Goal: Task Accomplishment & Management: Complete application form

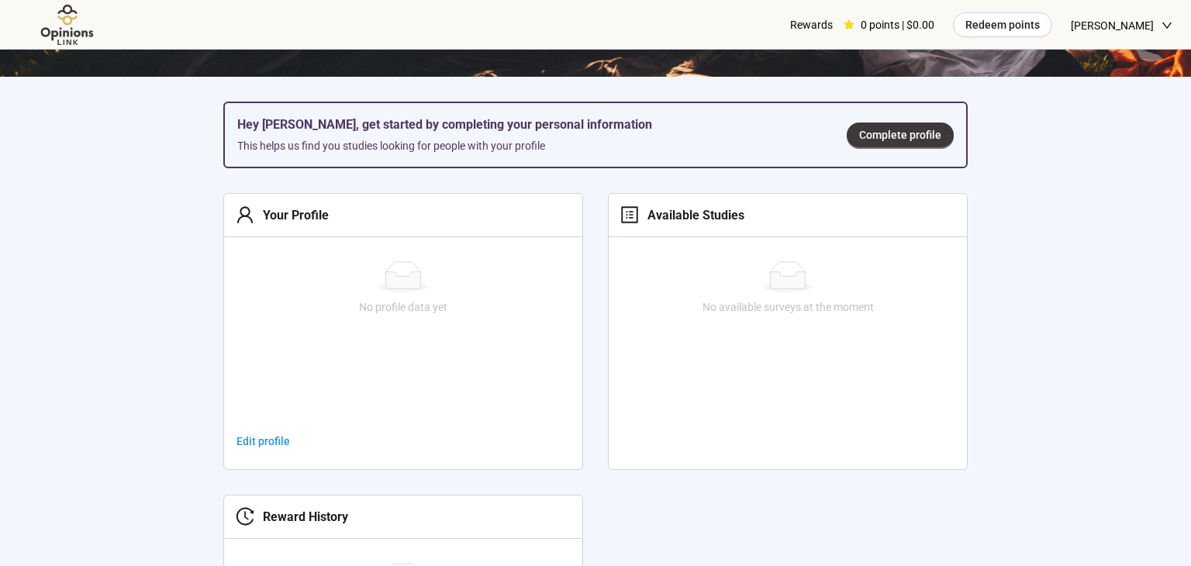
scroll to position [469, 0]
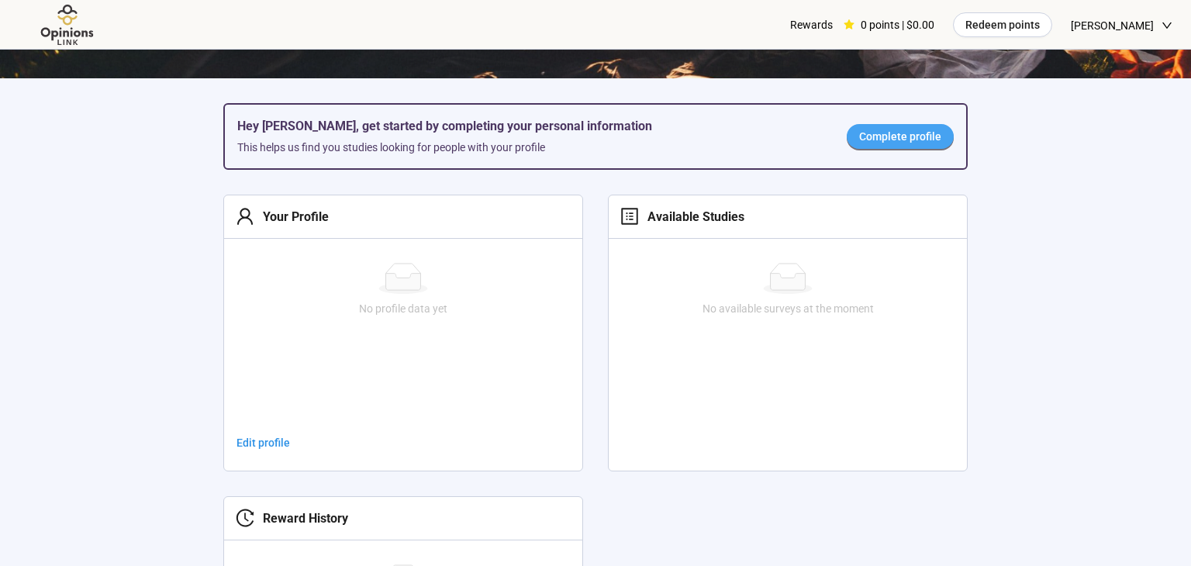
click at [926, 137] on span "Complete profile" at bounding box center [900, 136] width 82 height 17
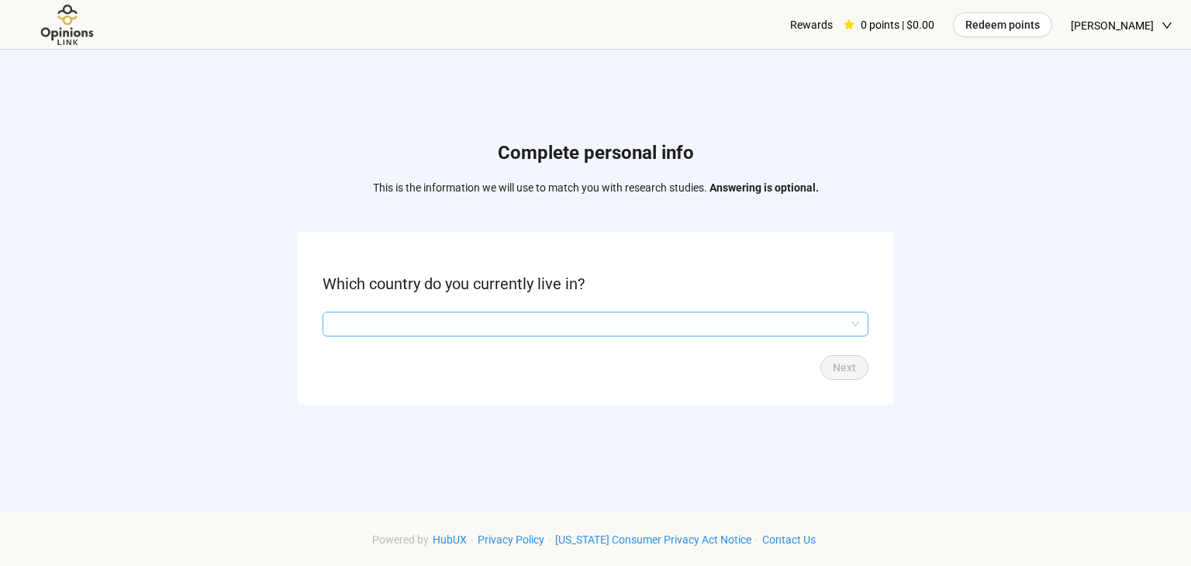
click at [350, 330] on input "search" at bounding box center [595, 324] width 527 height 23
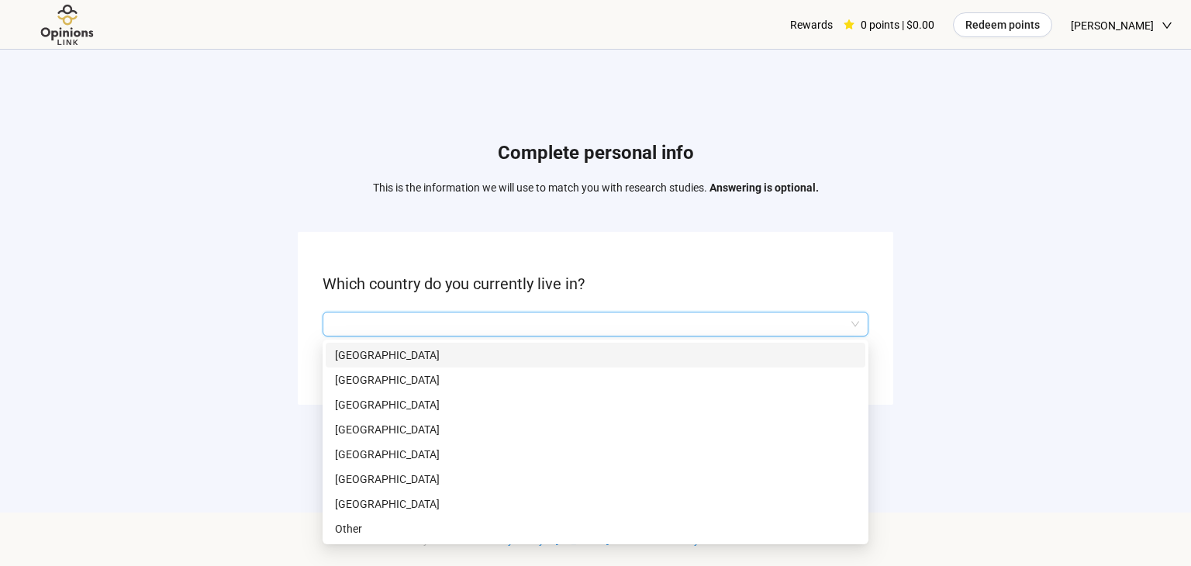
scroll to position [161, 0]
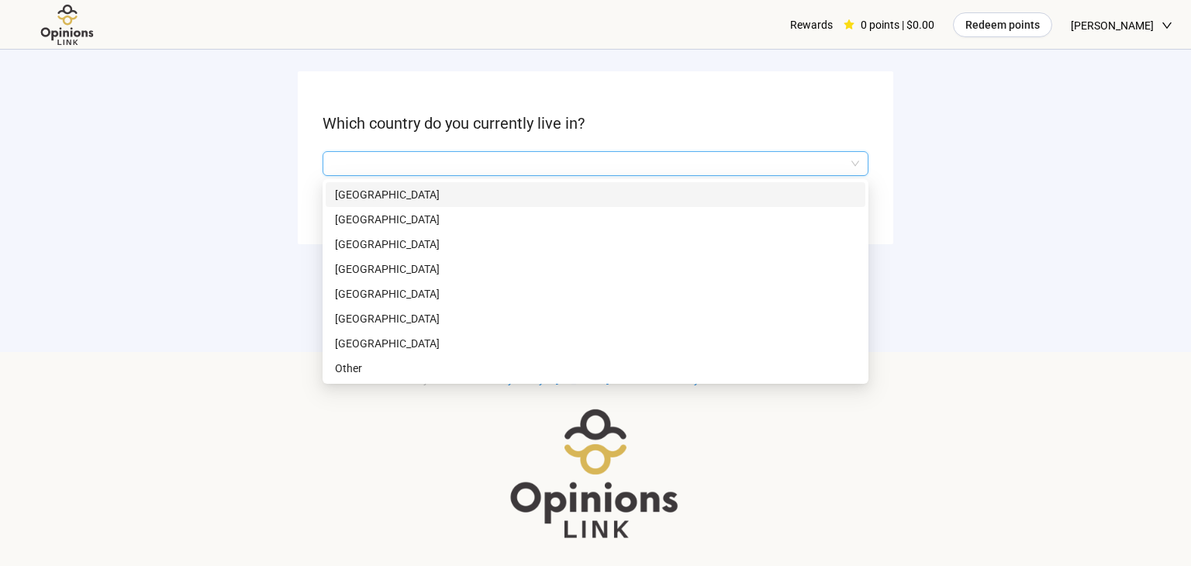
click at [365, 335] on p "[GEOGRAPHIC_DATA]" at bounding box center [595, 343] width 521 height 17
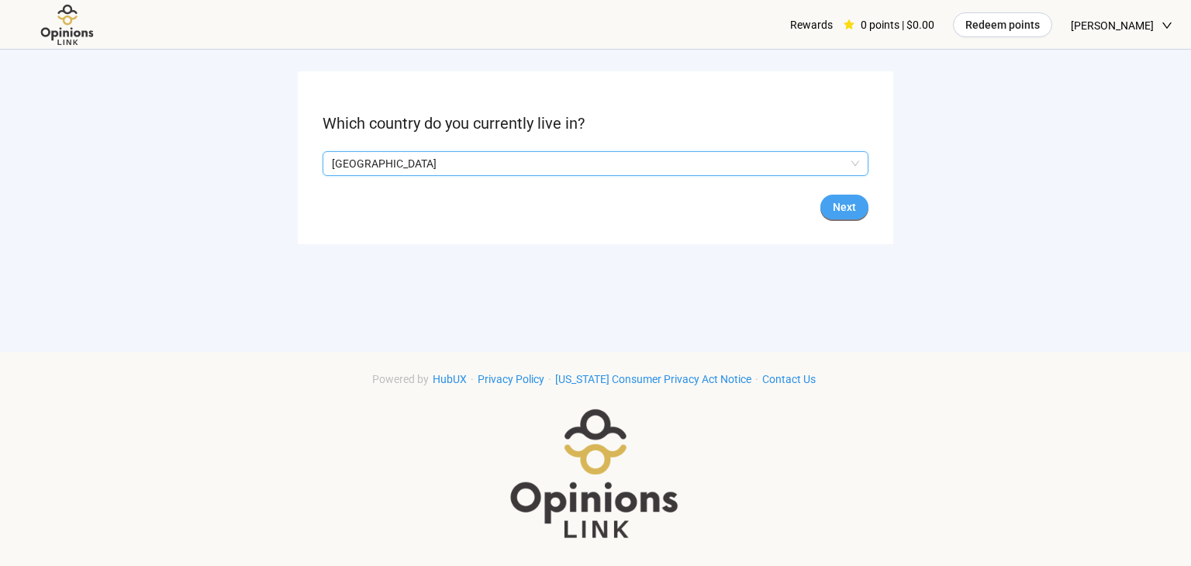
click at [839, 213] on button "Next" at bounding box center [845, 207] width 48 height 25
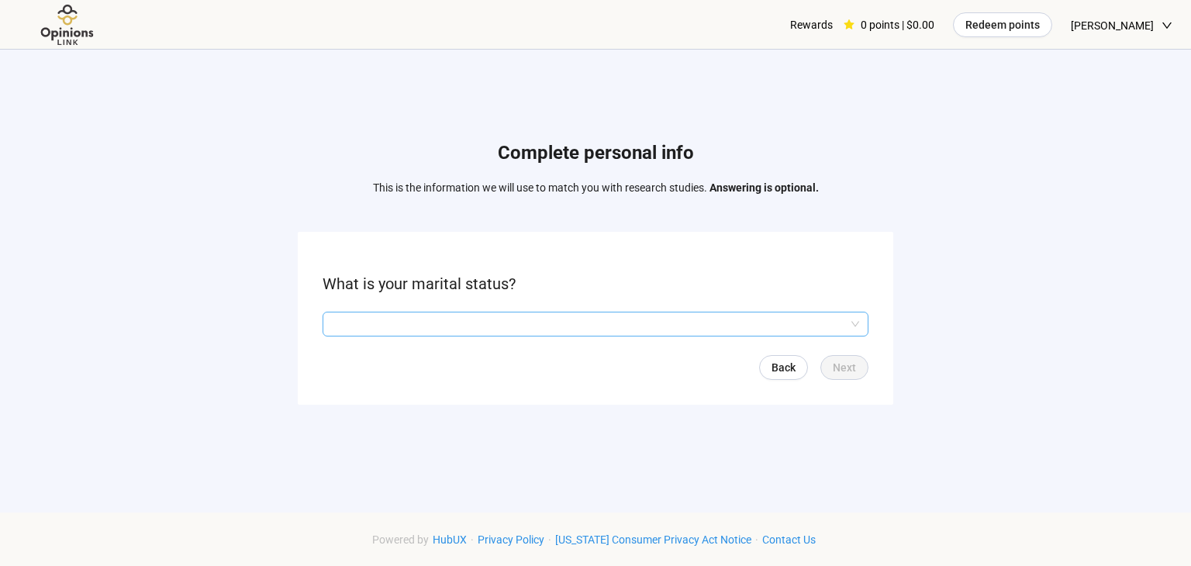
click at [333, 318] on input "search" at bounding box center [595, 324] width 527 height 23
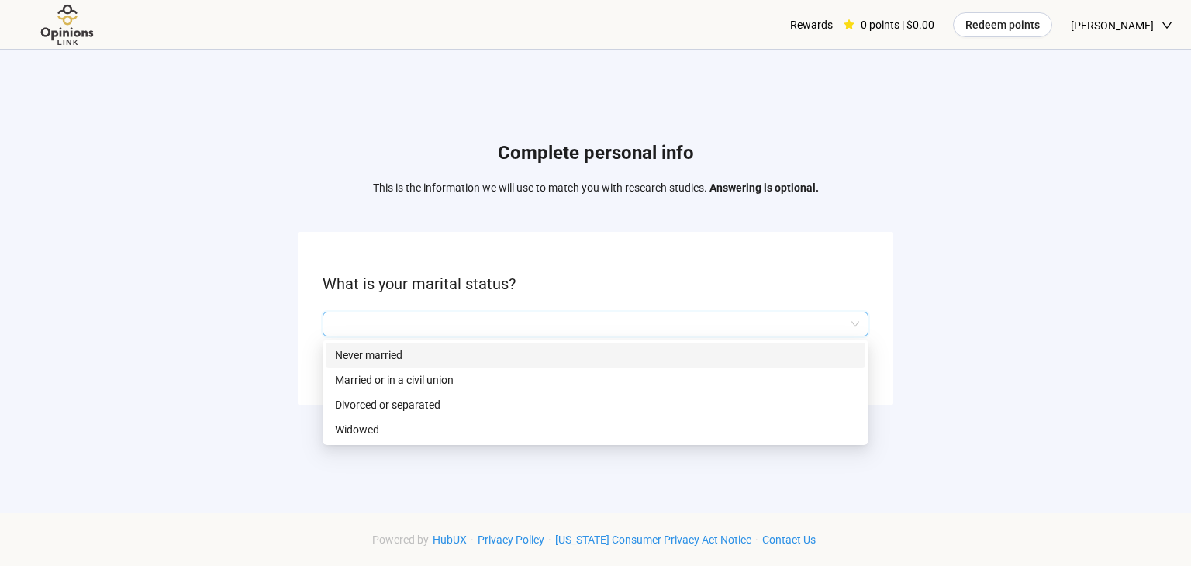
click at [335, 383] on p "Married or in a civil union" at bounding box center [595, 379] width 521 height 17
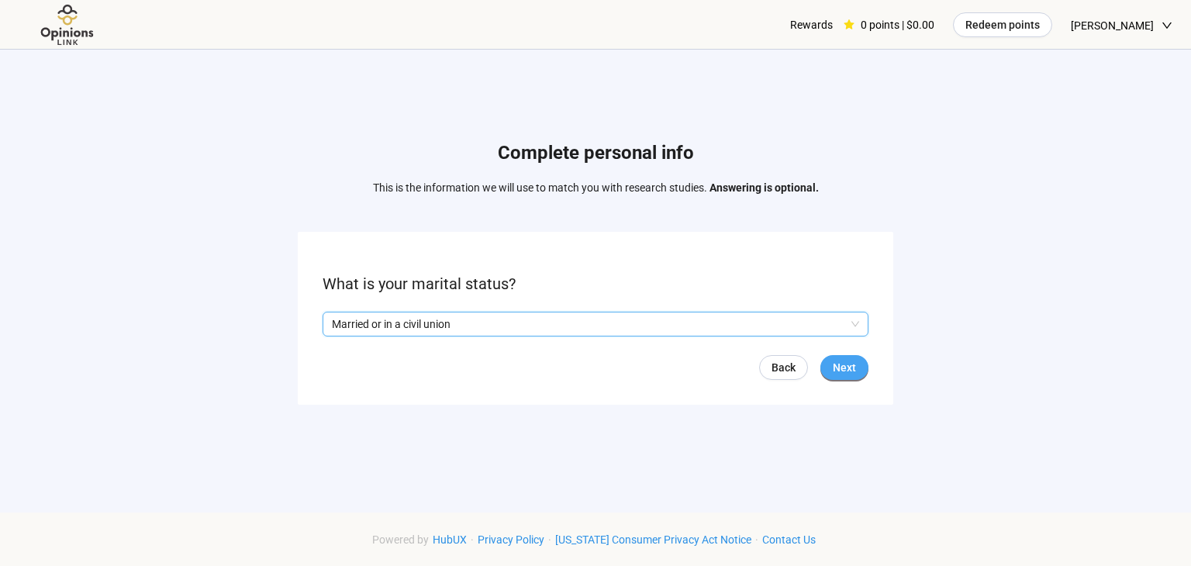
click at [844, 378] on button "Next" at bounding box center [845, 367] width 48 height 25
click at [340, 316] on input "search" at bounding box center [595, 324] width 527 height 23
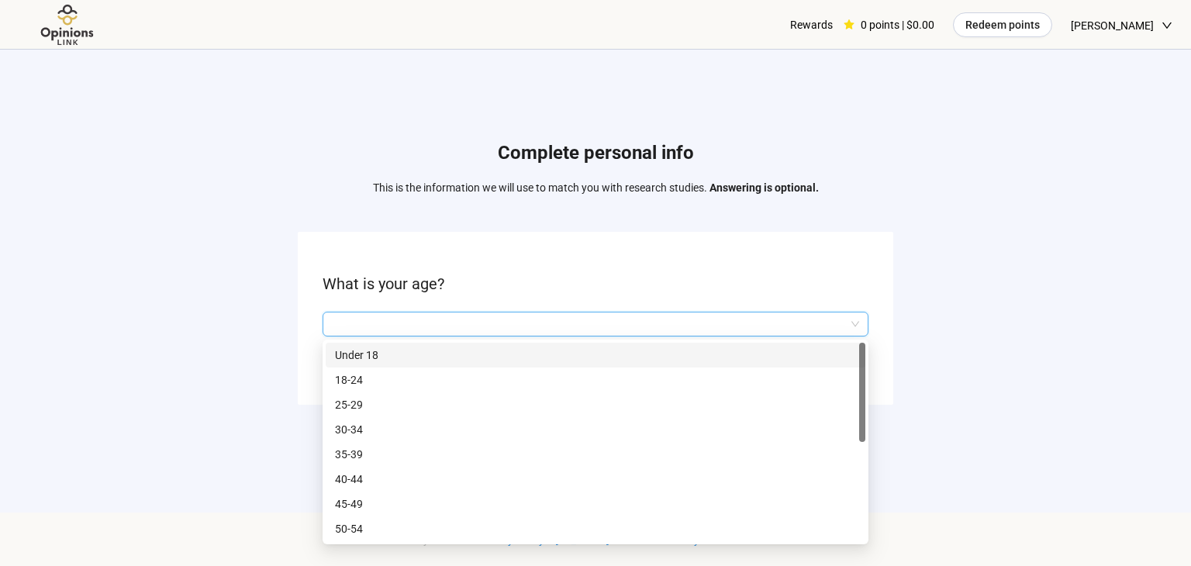
click at [341, 401] on p "25-29" at bounding box center [595, 404] width 521 height 17
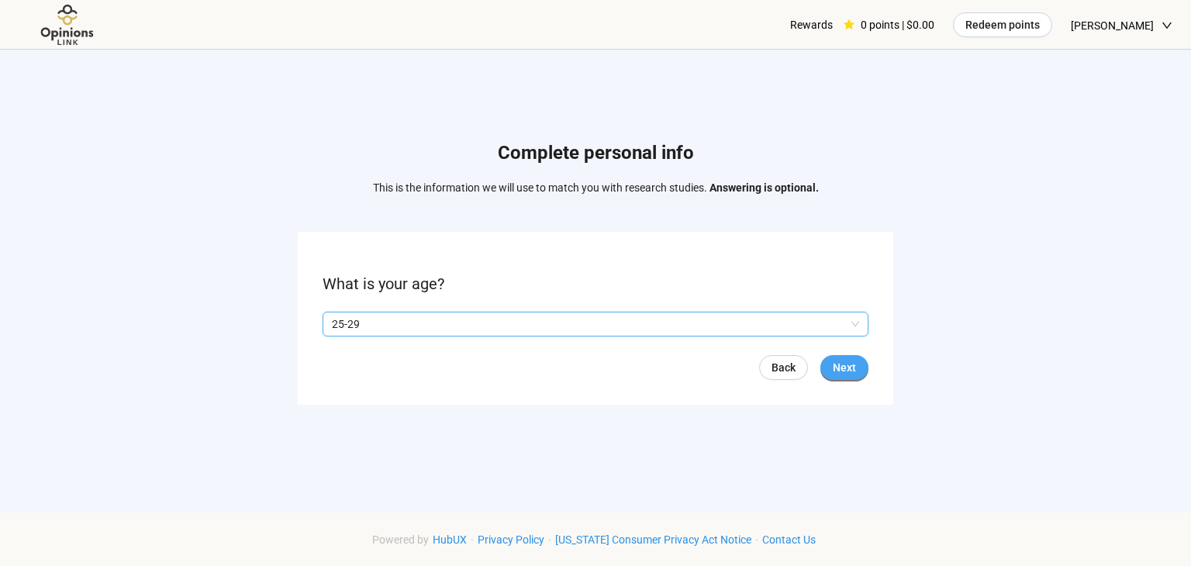
click at [845, 376] on button "Next" at bounding box center [845, 367] width 48 height 25
click at [848, 375] on button "Next" at bounding box center [845, 367] width 48 height 25
click at [343, 330] on input "search" at bounding box center [595, 324] width 527 height 23
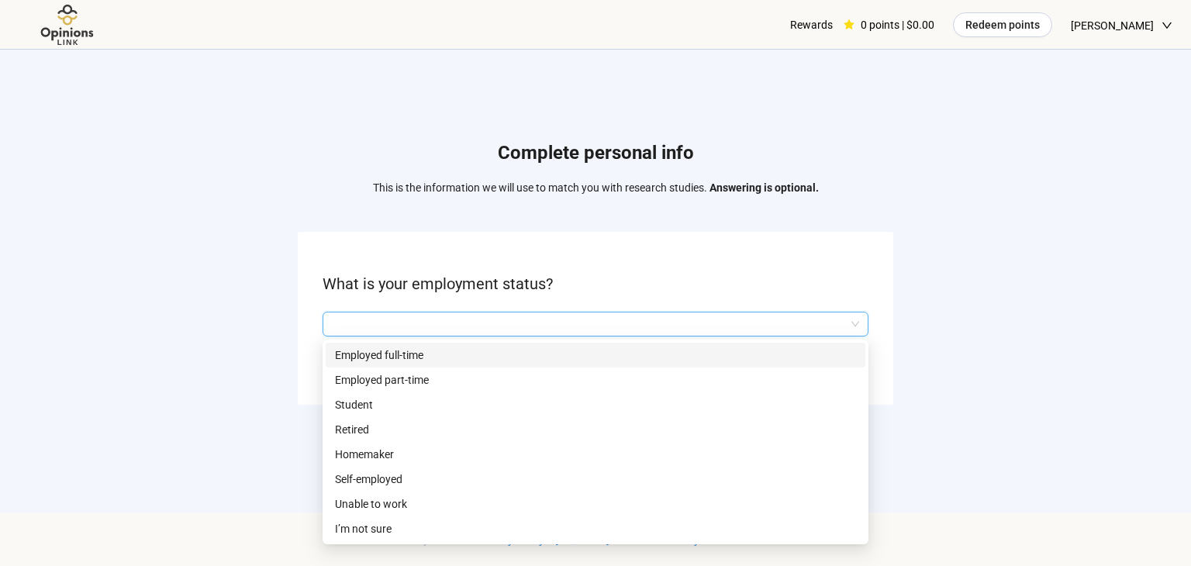
click at [342, 347] on p "Employed full-time" at bounding box center [595, 355] width 521 height 17
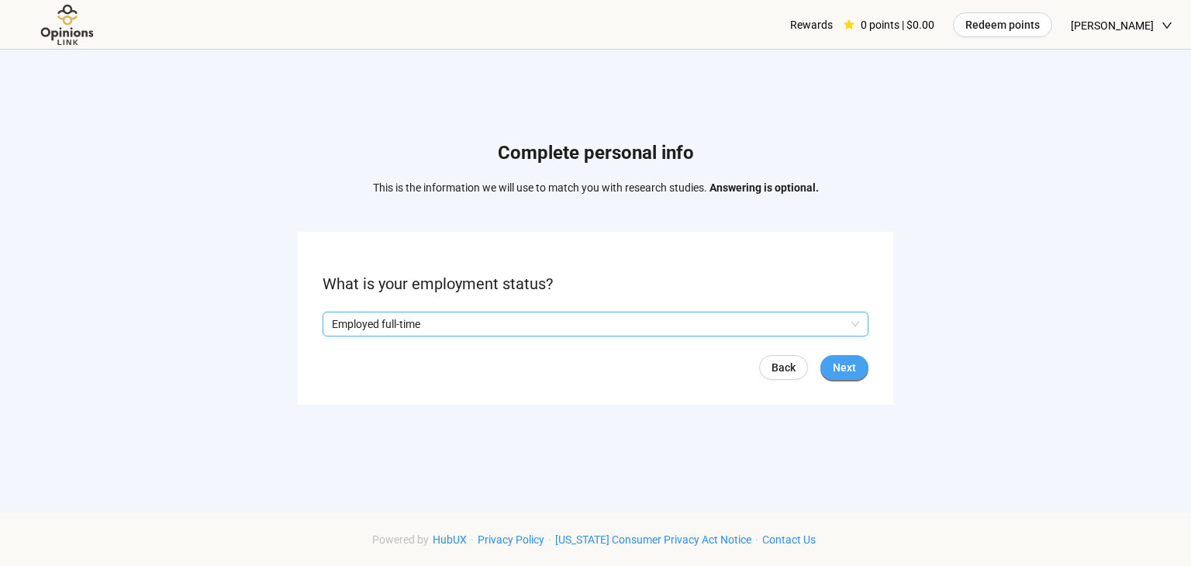
click at [843, 372] on span "Next" at bounding box center [844, 367] width 23 height 17
click at [341, 327] on input "search" at bounding box center [595, 324] width 527 height 23
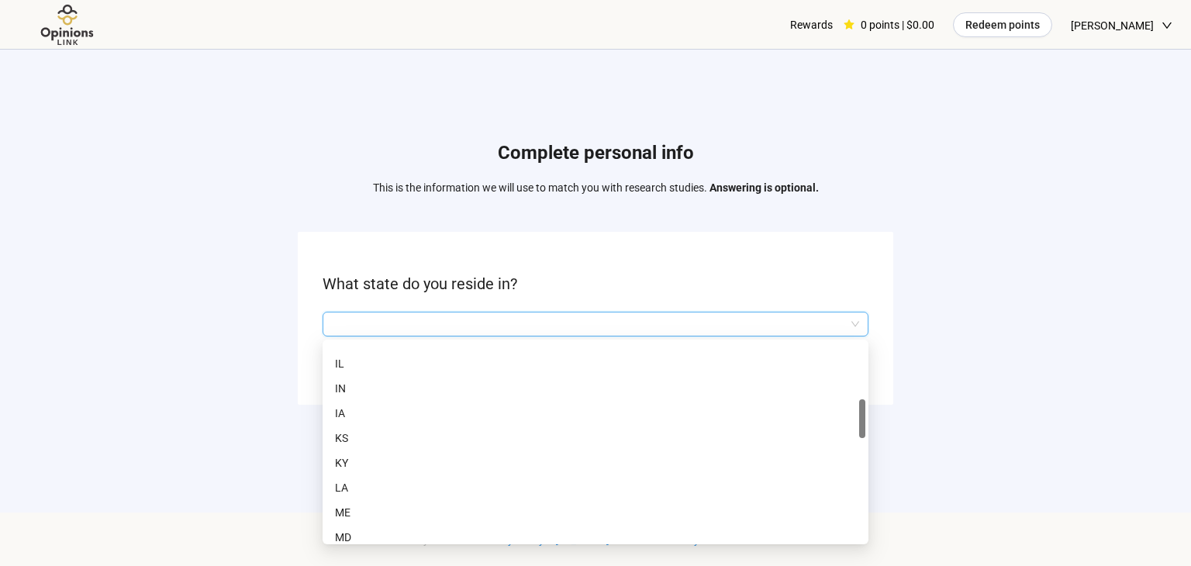
click at [329, 410] on div "IA" at bounding box center [596, 413] width 540 height 25
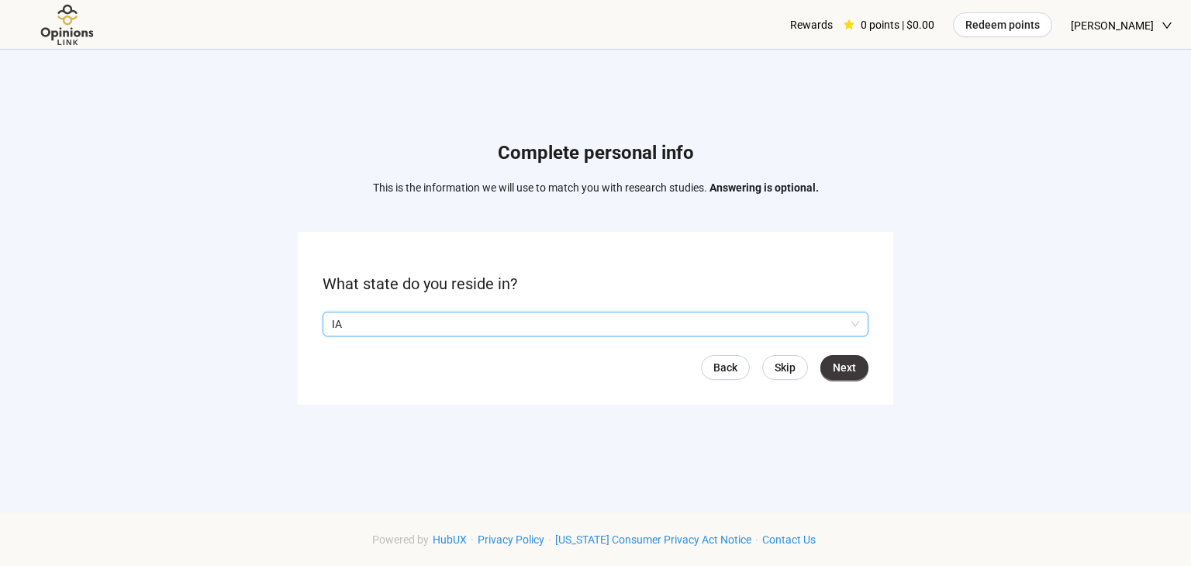
scroll to position [316, 0]
click at [850, 361] on span "Next" at bounding box center [844, 367] width 23 height 17
click at [340, 320] on input "search" at bounding box center [595, 324] width 527 height 23
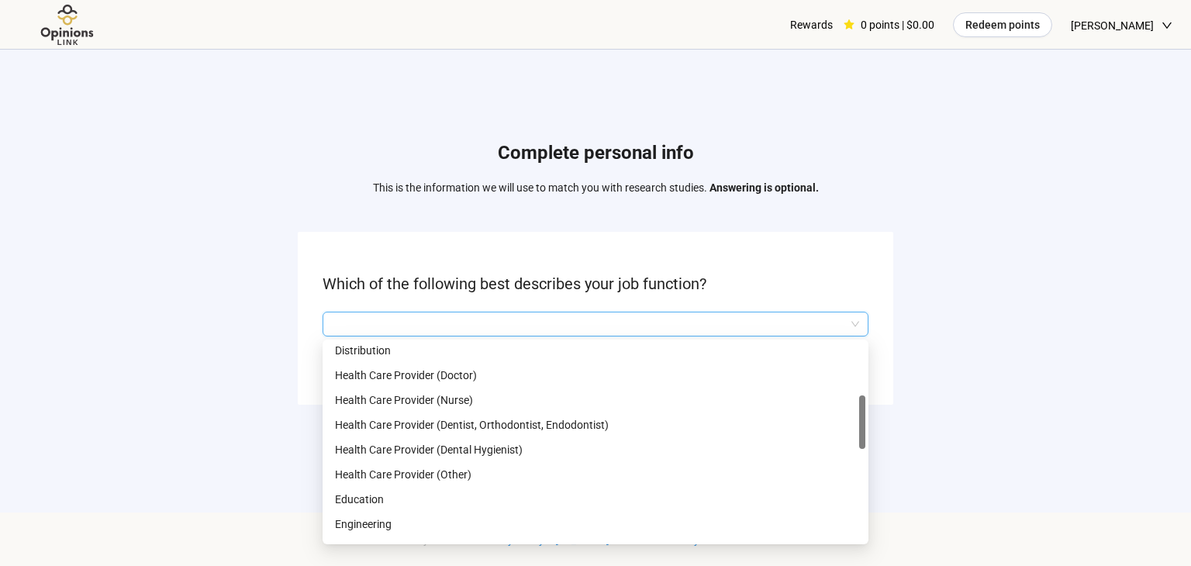
scroll to position [230, 0]
click at [344, 398] on p "Health Care Provider (Nurse)" at bounding box center [595, 398] width 521 height 17
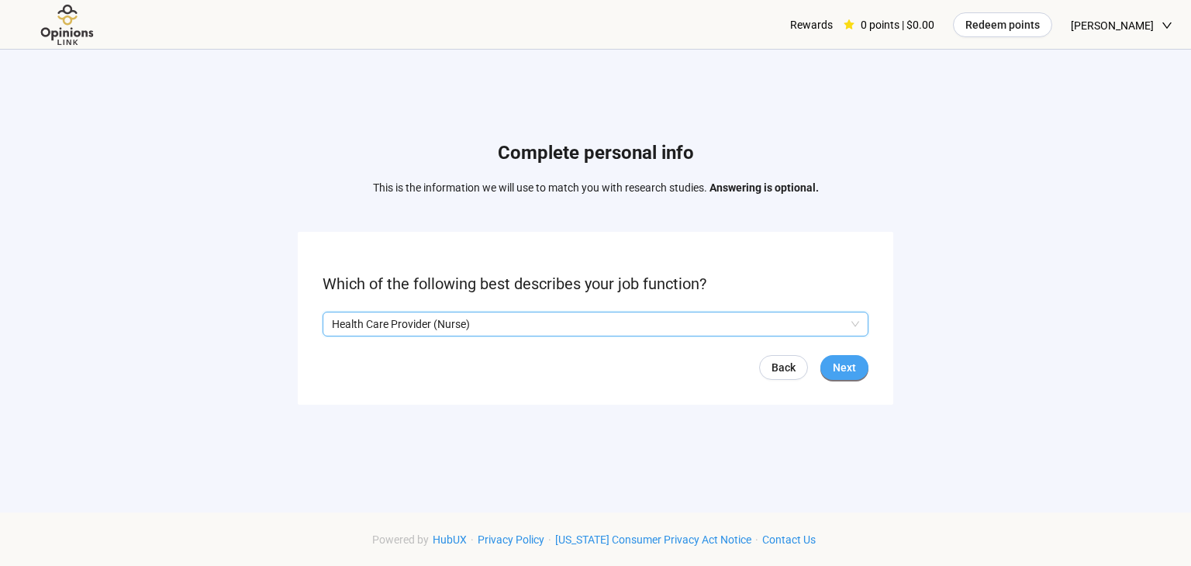
click at [855, 367] on span "Next" at bounding box center [844, 367] width 23 height 17
click at [340, 323] on input "search" at bounding box center [595, 324] width 527 height 23
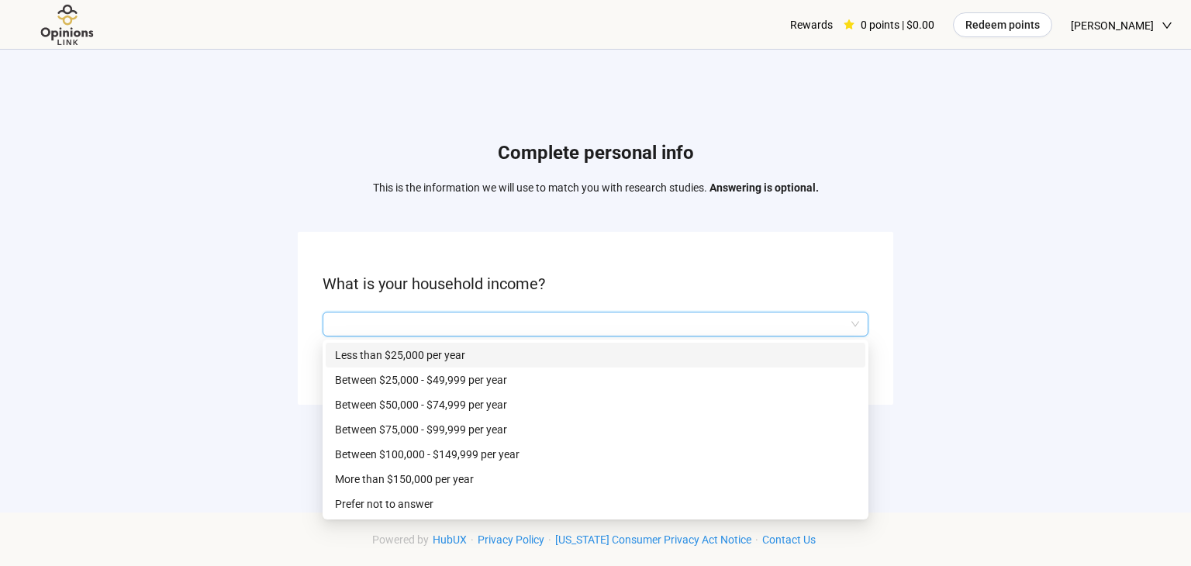
click at [368, 450] on p "Between $100,000 - $149,999 per year" at bounding box center [595, 454] width 521 height 17
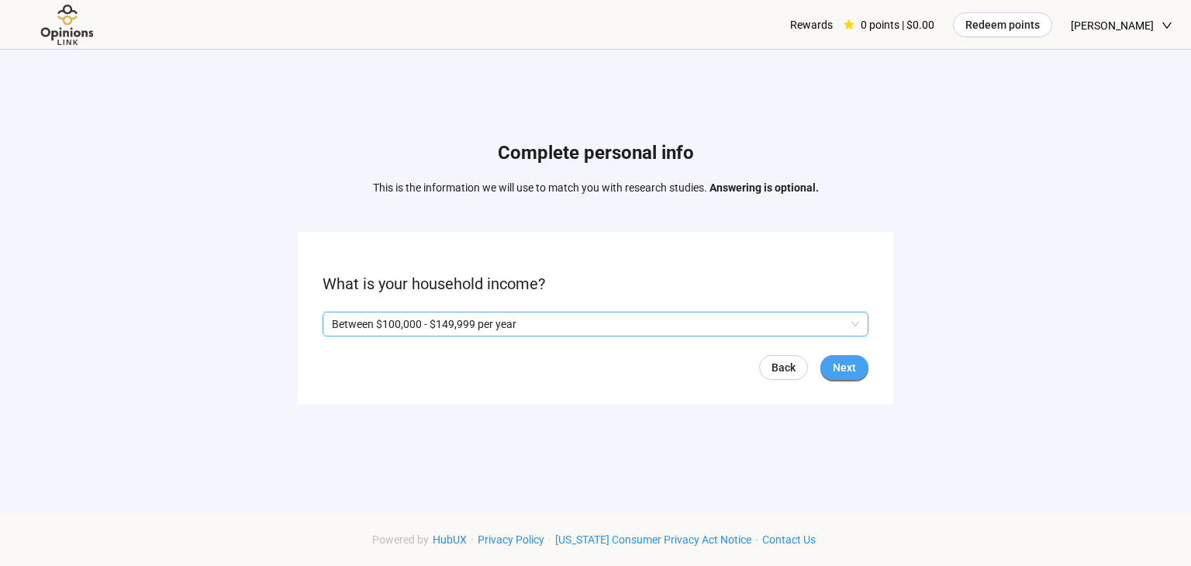
click at [847, 374] on span "Next" at bounding box center [844, 367] width 23 height 17
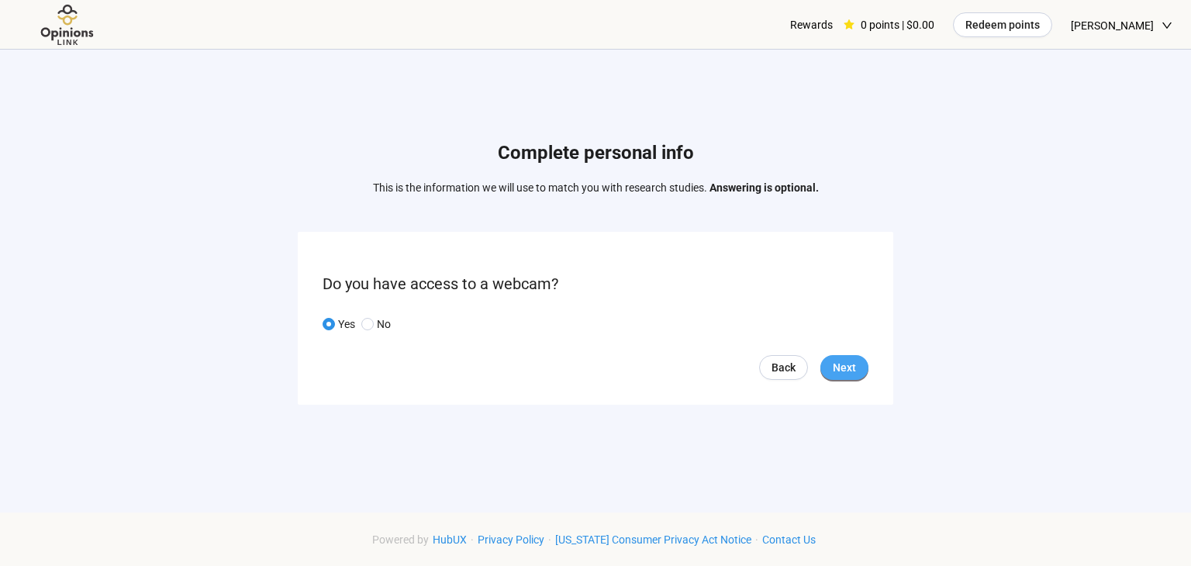
click at [859, 371] on button "Next" at bounding box center [845, 367] width 48 height 25
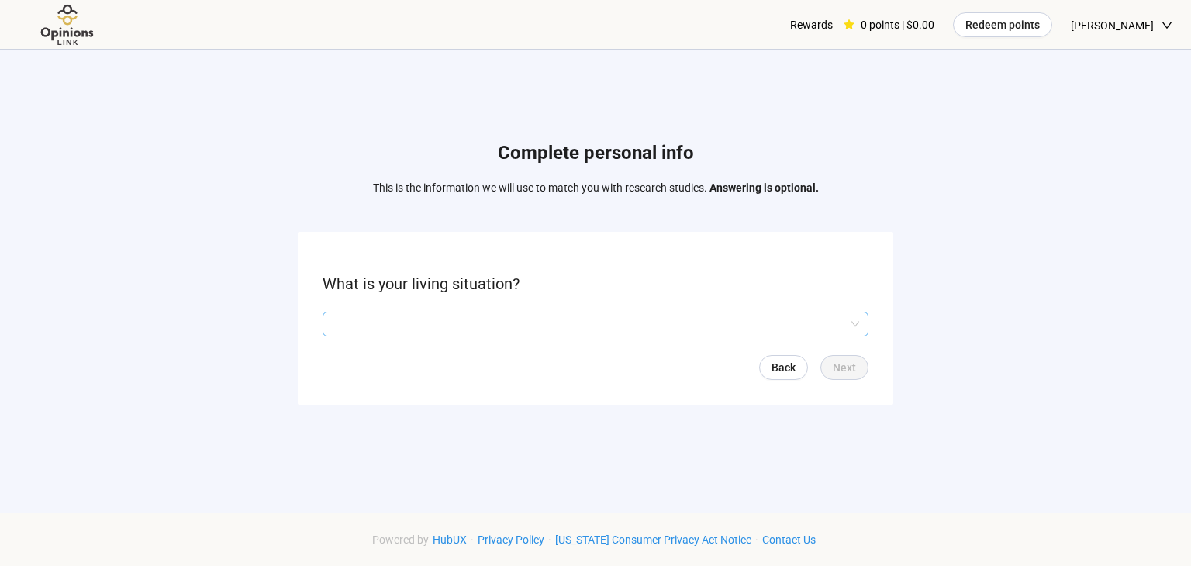
click at [332, 323] on input "search" at bounding box center [595, 324] width 527 height 23
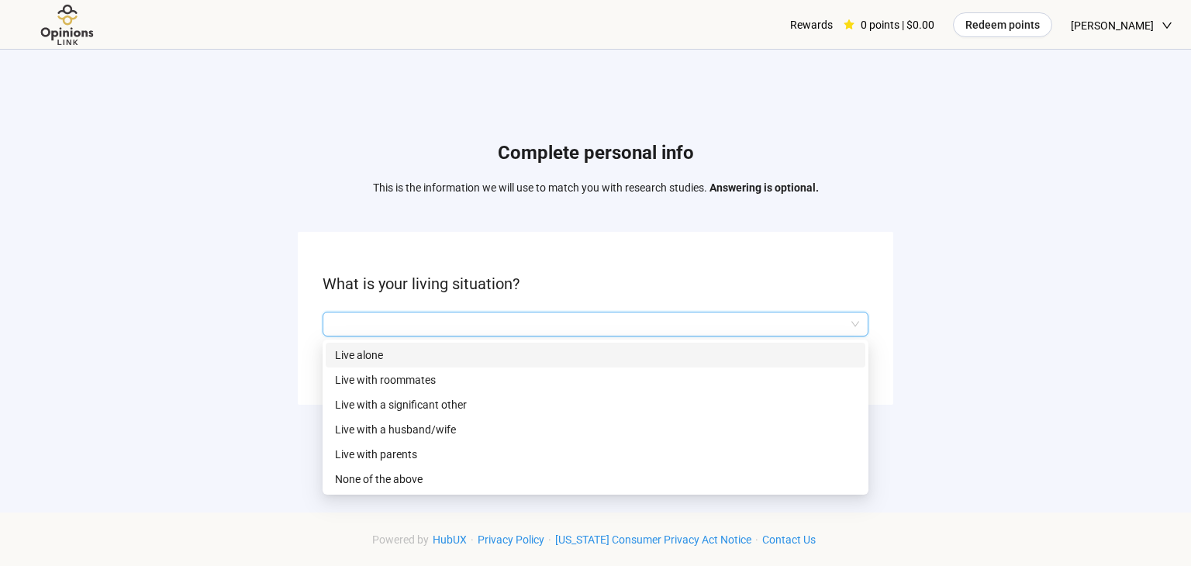
click at [343, 406] on p "Live with a significant other" at bounding box center [595, 404] width 521 height 17
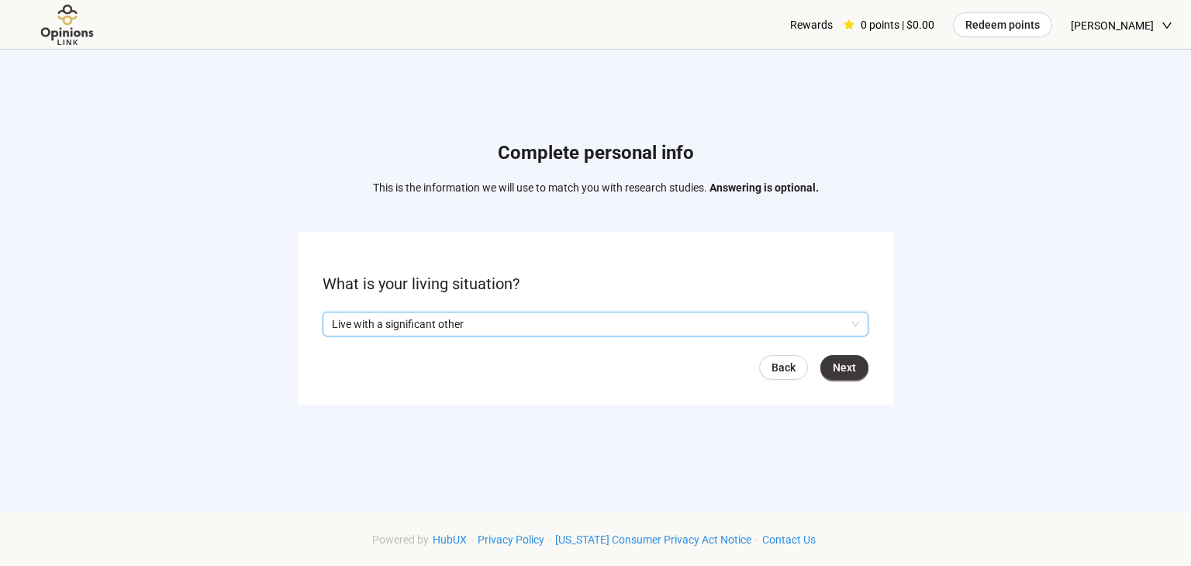
click at [582, 323] on p "Live with a significant other" at bounding box center [588, 324] width 513 height 23
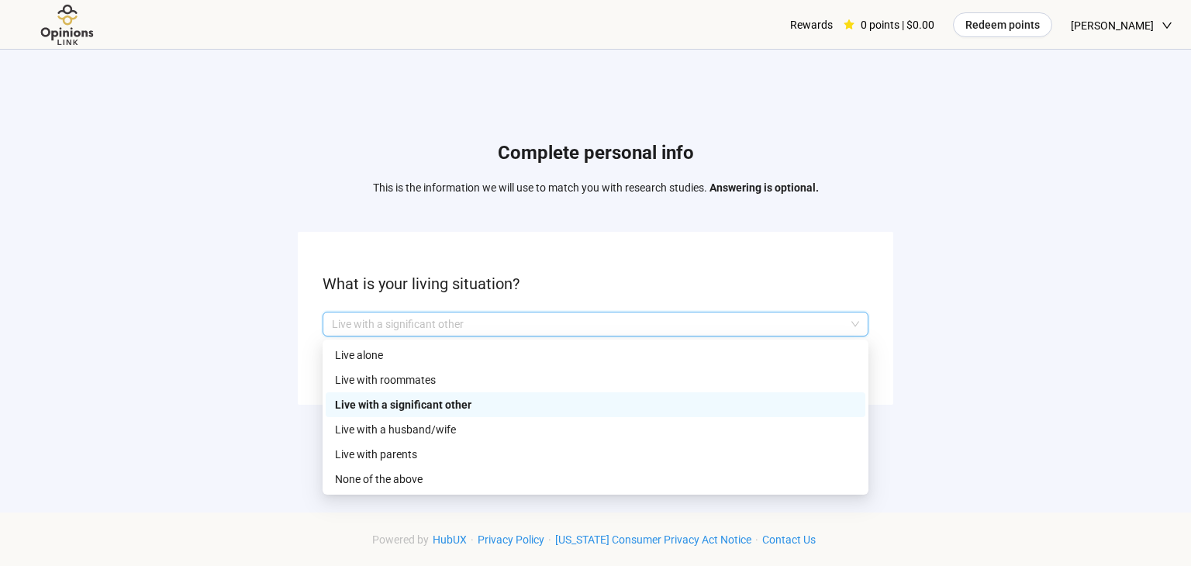
click at [358, 426] on p "Live with a husband/wife" at bounding box center [595, 429] width 521 height 17
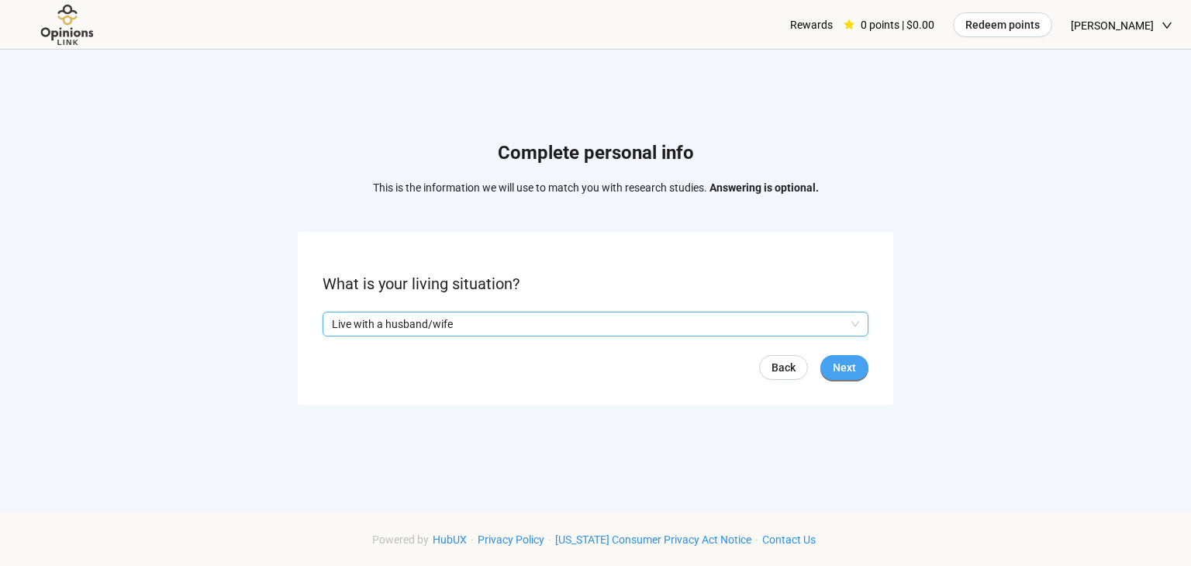
click at [850, 372] on span "Next" at bounding box center [844, 367] width 23 height 17
click at [335, 323] on input "search" at bounding box center [595, 324] width 527 height 23
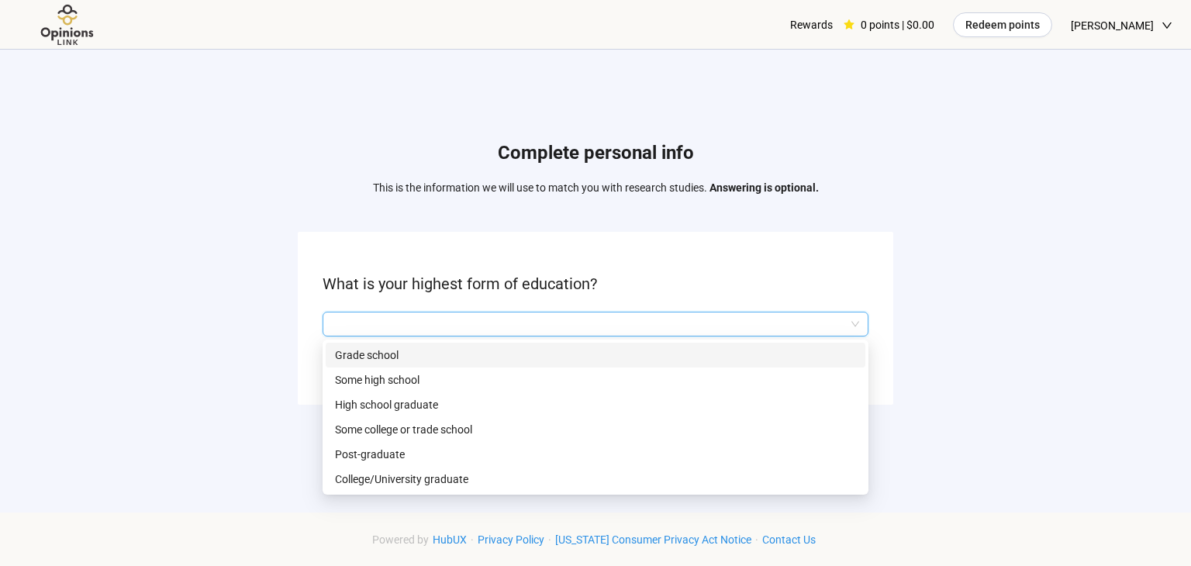
click at [344, 430] on p "Some college or trade school" at bounding box center [595, 429] width 521 height 17
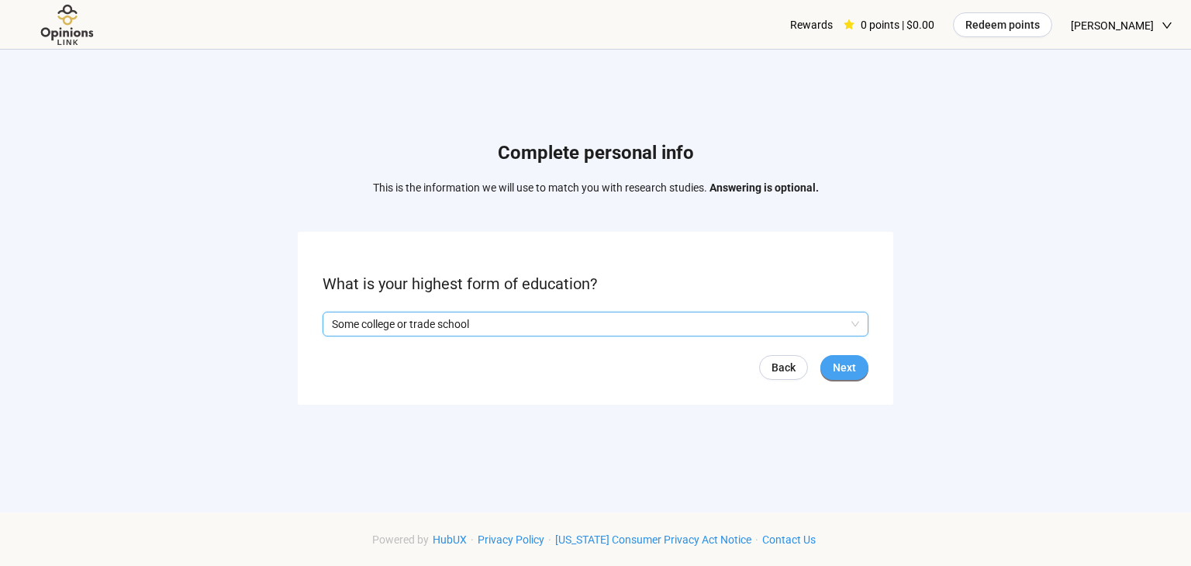
click at [840, 372] on span "Next" at bounding box center [844, 367] width 23 height 17
click at [335, 327] on input "search" at bounding box center [595, 324] width 527 height 23
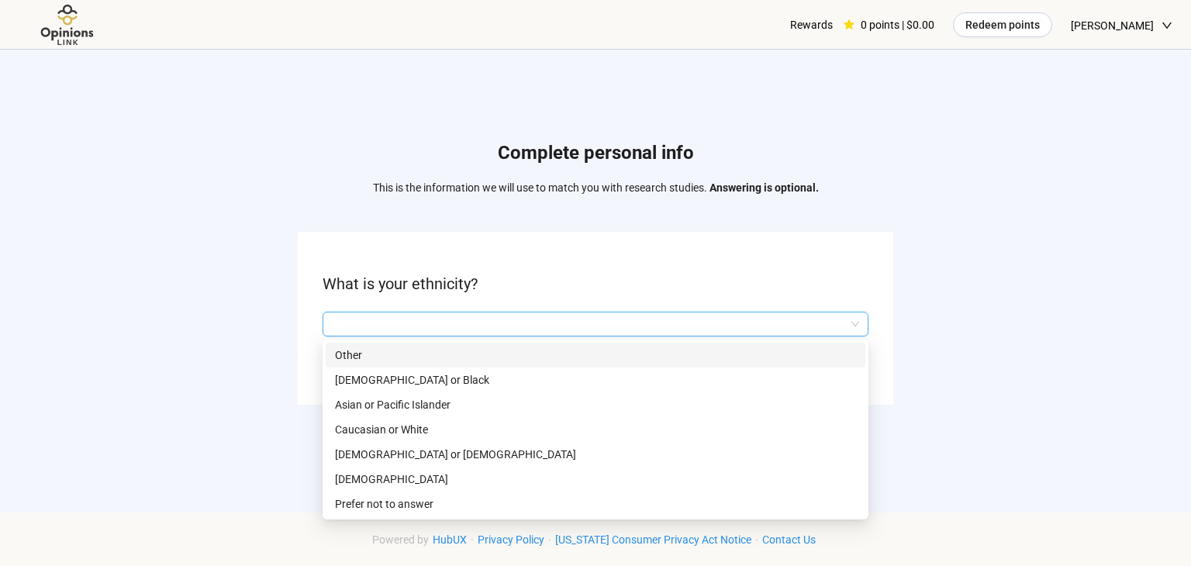
click at [340, 425] on p "Caucasian or White" at bounding box center [595, 429] width 521 height 17
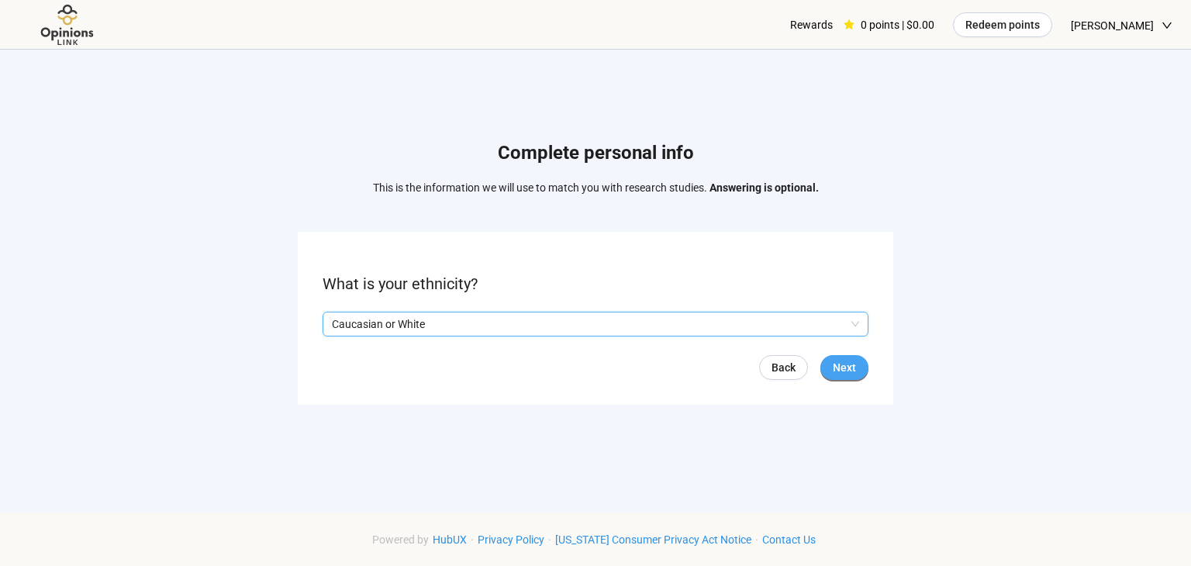
click at [845, 364] on span "Next" at bounding box center [844, 367] width 23 height 17
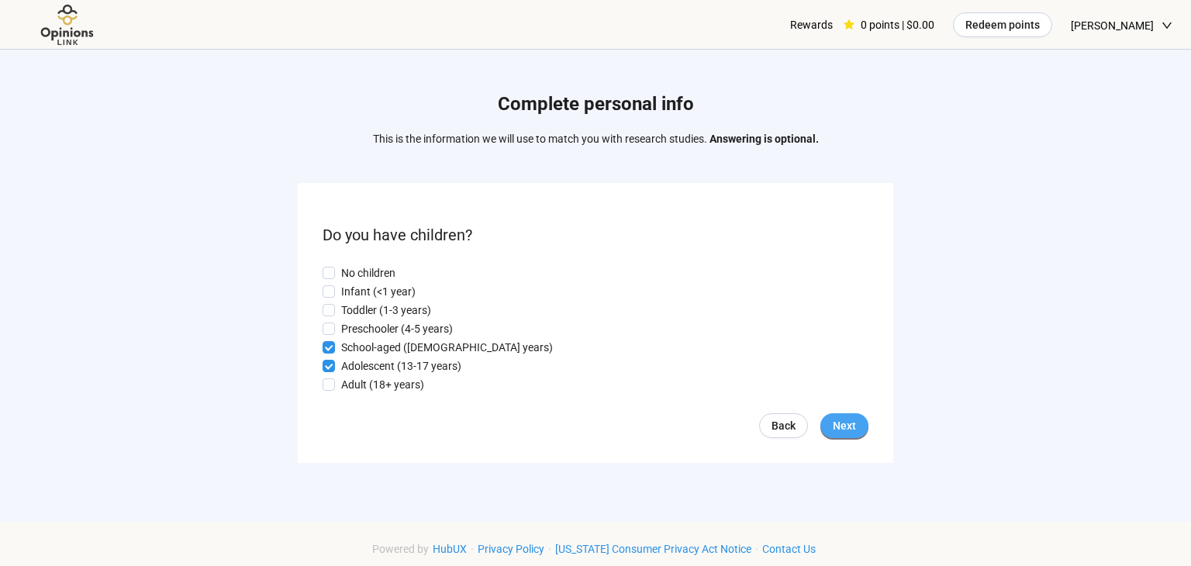
click at [852, 438] on button "Next" at bounding box center [845, 425] width 48 height 25
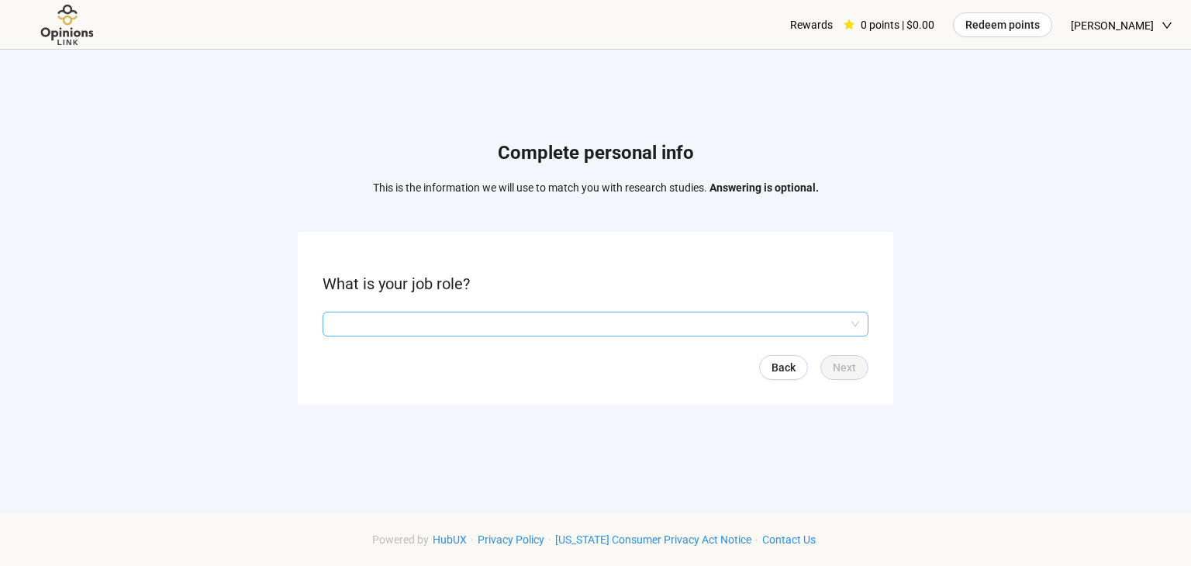
click at [339, 323] on input "search" at bounding box center [595, 324] width 527 height 23
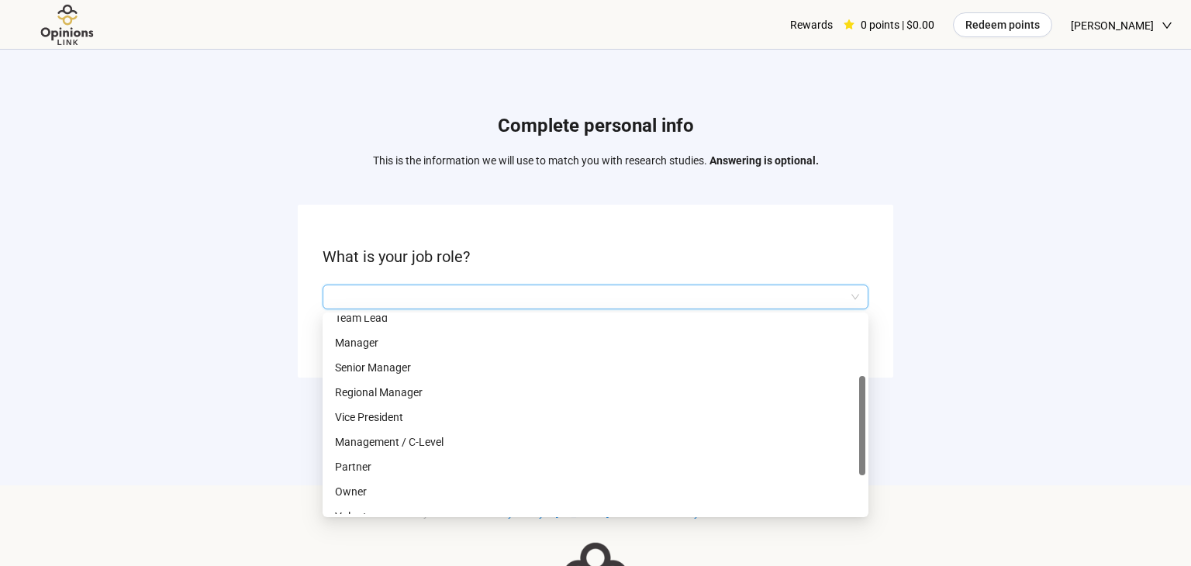
scroll to position [19, 0]
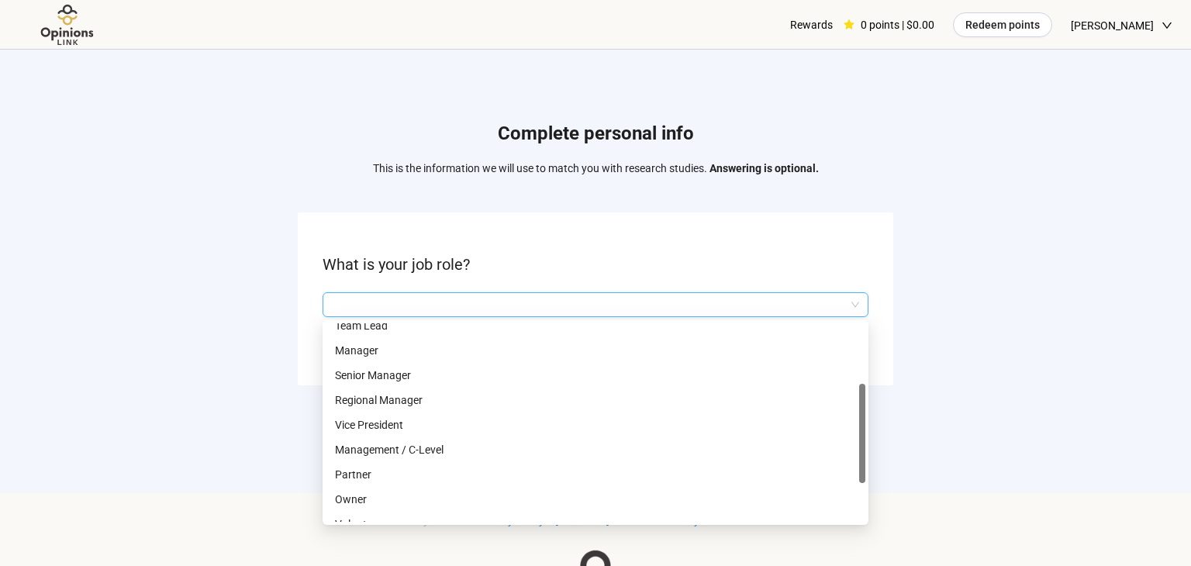
click at [229, 265] on div "Complete personal info This is the information we will use to match you with re…" at bounding box center [595, 257] width 1191 height 454
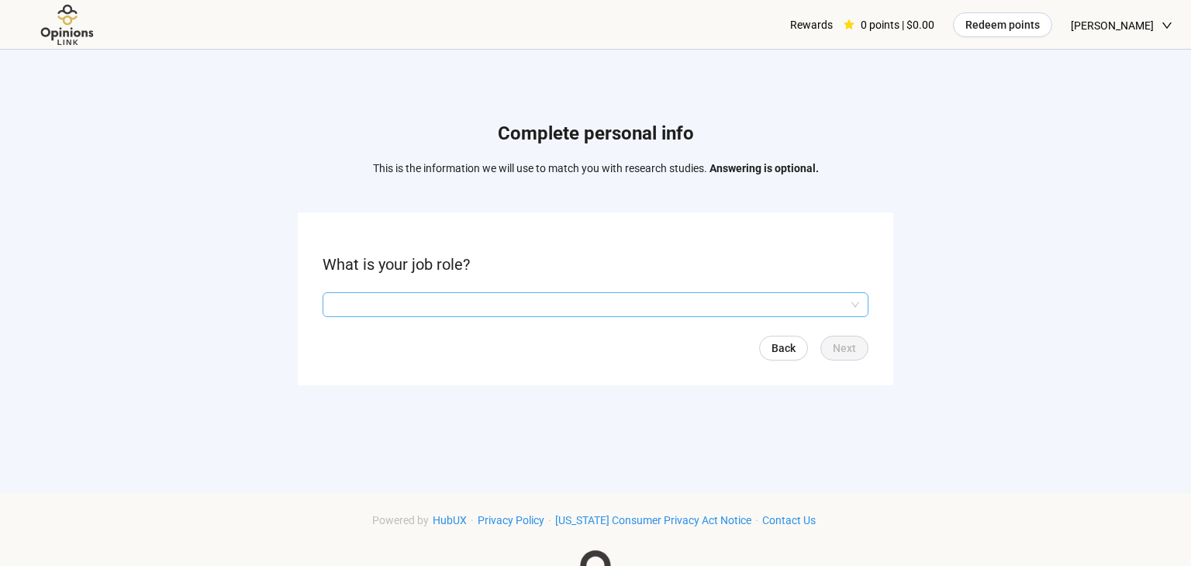
click at [325, 306] on div at bounding box center [596, 304] width 546 height 25
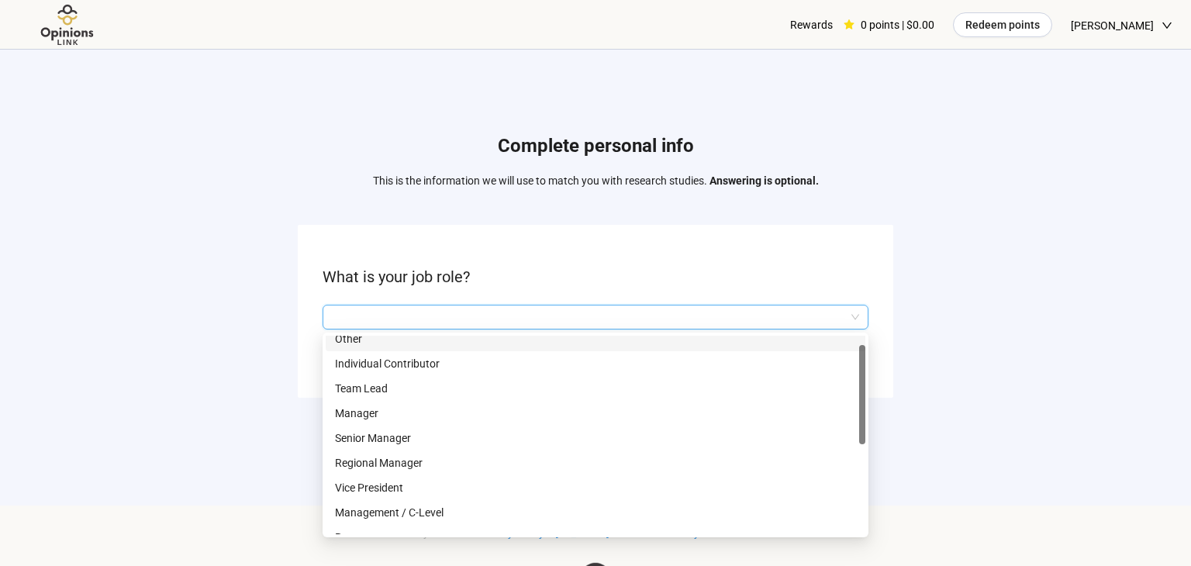
scroll to position [0, 0]
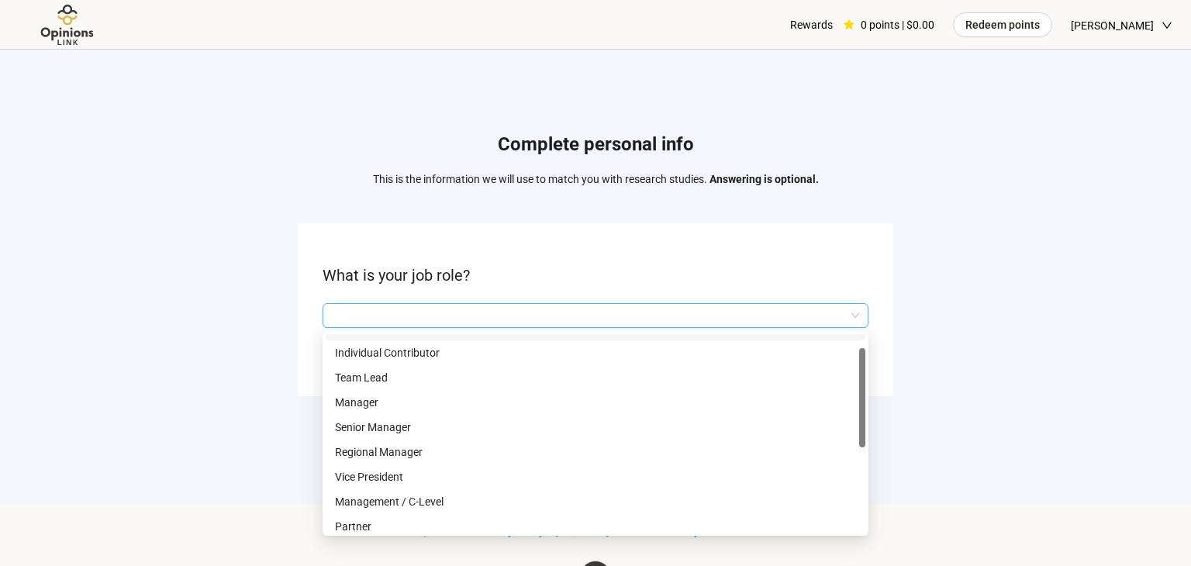
click at [226, 267] on div "Complete personal info This is the information we will use to match you with re…" at bounding box center [595, 268] width 1191 height 454
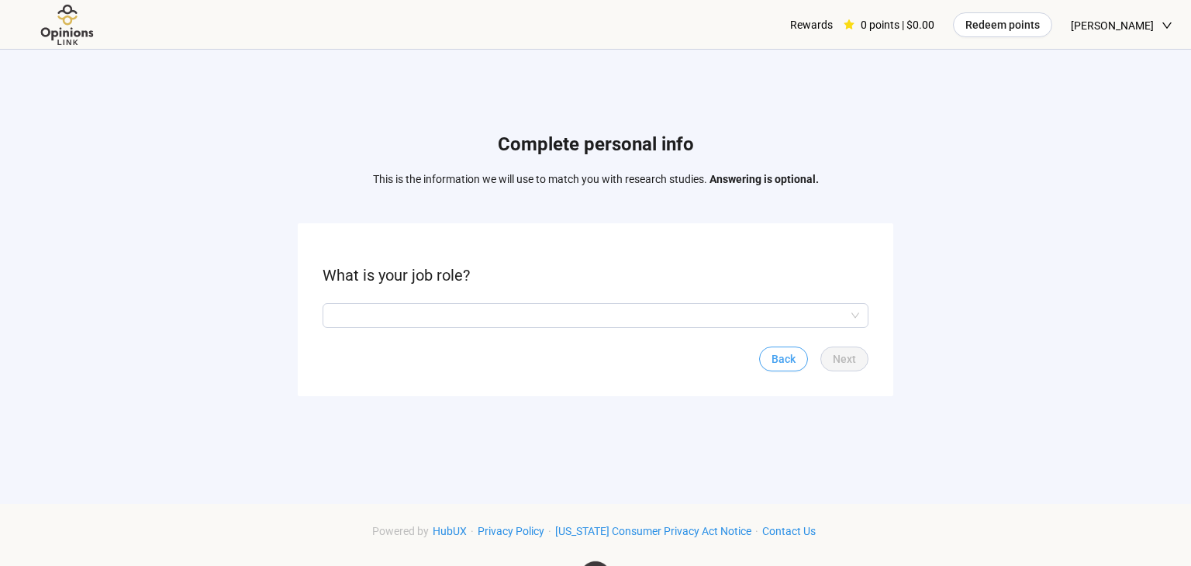
click at [788, 363] on span "Back" at bounding box center [784, 359] width 24 height 17
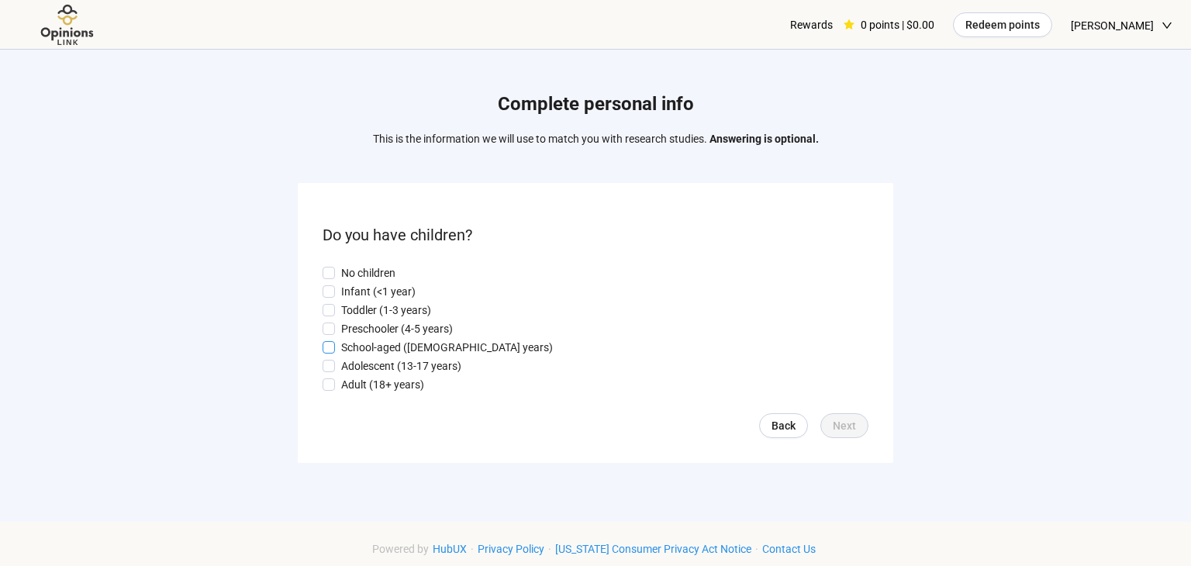
click at [323, 350] on span at bounding box center [329, 347] width 12 height 12
click at [854, 434] on span "Next" at bounding box center [844, 425] width 23 height 17
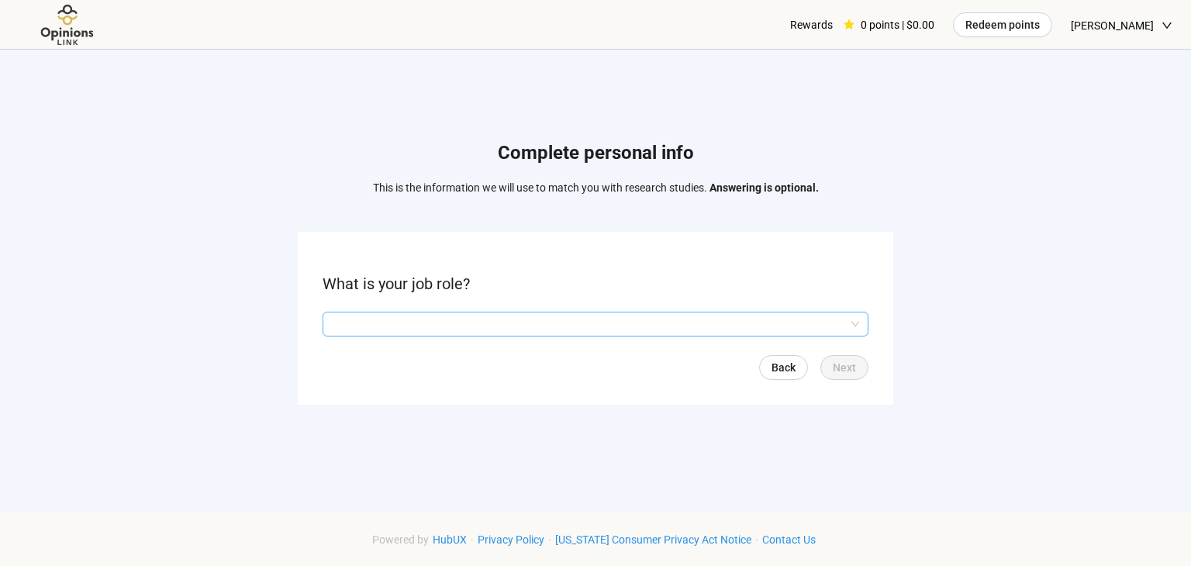
click at [338, 333] on input "search" at bounding box center [595, 324] width 527 height 23
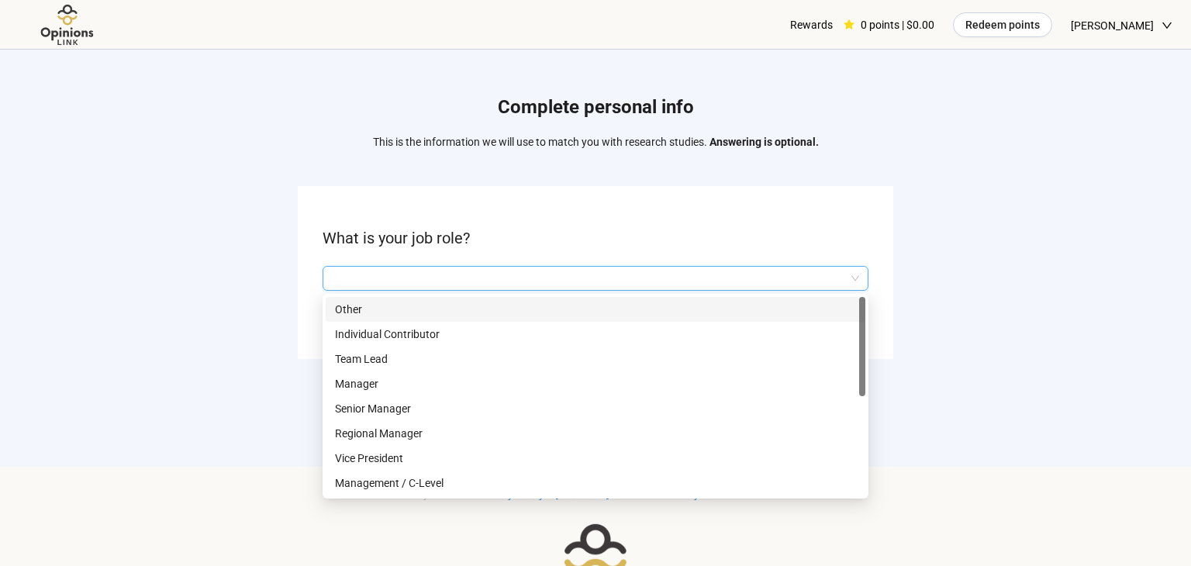
click at [335, 357] on p "Team Lead" at bounding box center [595, 359] width 521 height 17
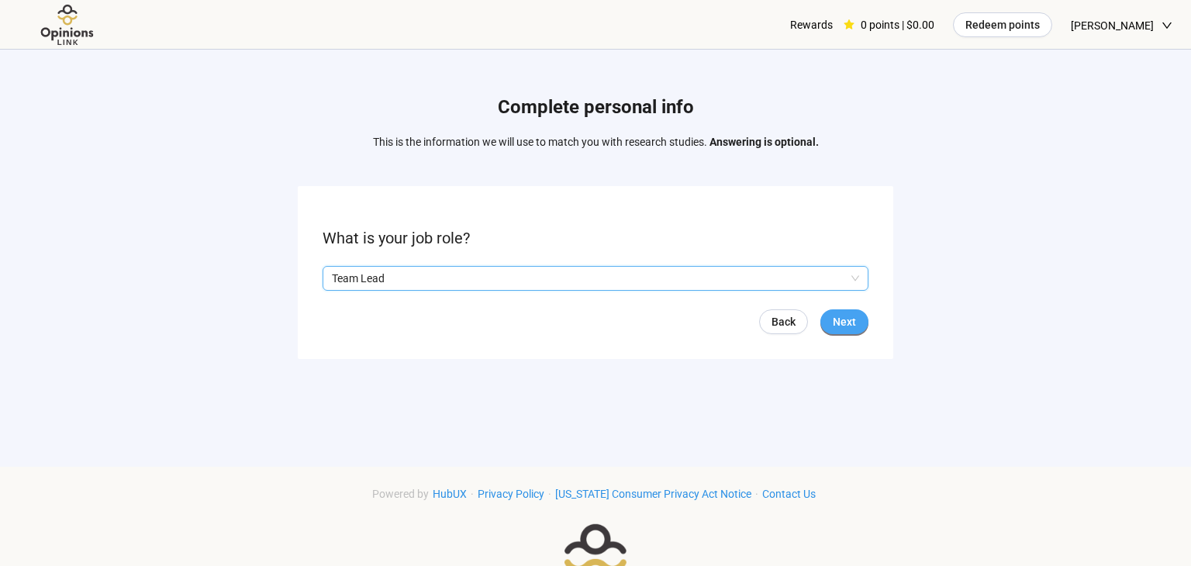
click at [841, 330] on button "Next" at bounding box center [845, 321] width 48 height 25
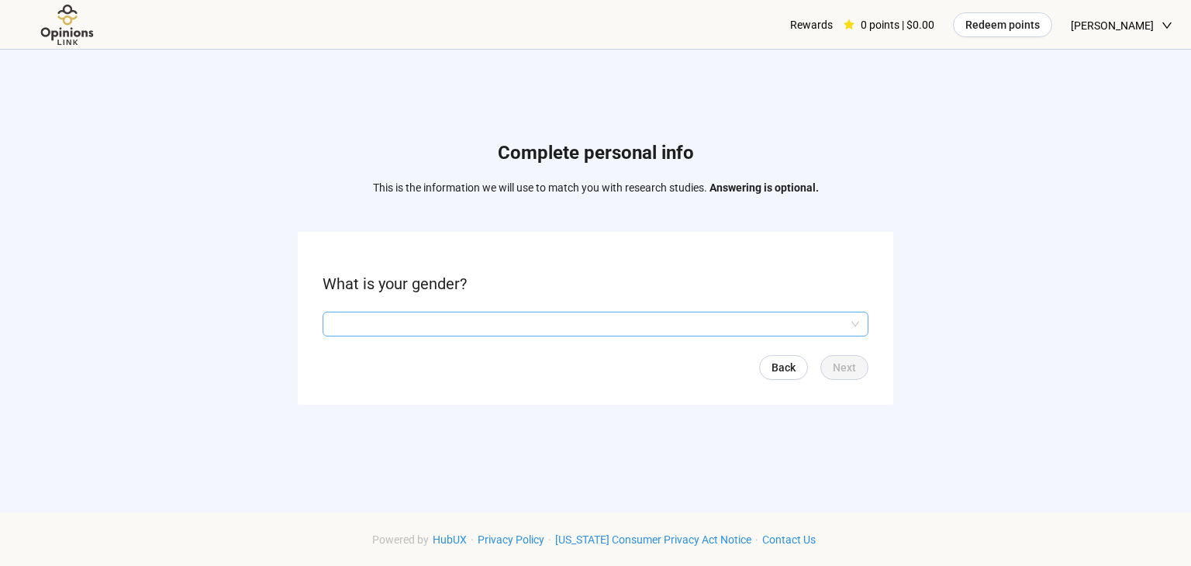
click at [344, 329] on input "search" at bounding box center [595, 324] width 527 height 23
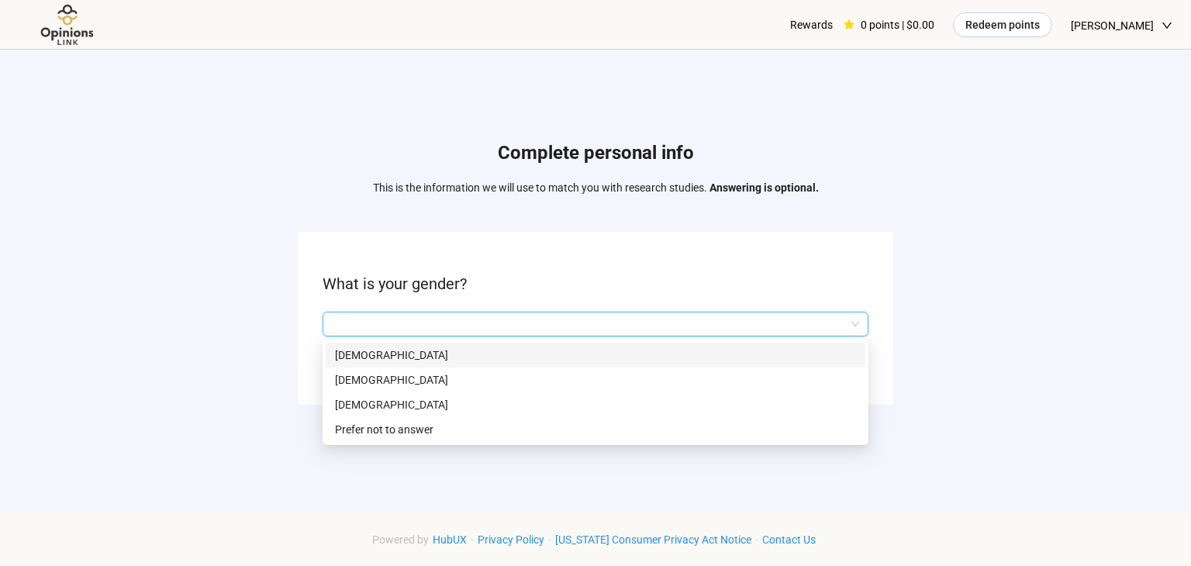
click at [345, 375] on p "[DEMOGRAPHIC_DATA]" at bounding box center [595, 379] width 521 height 17
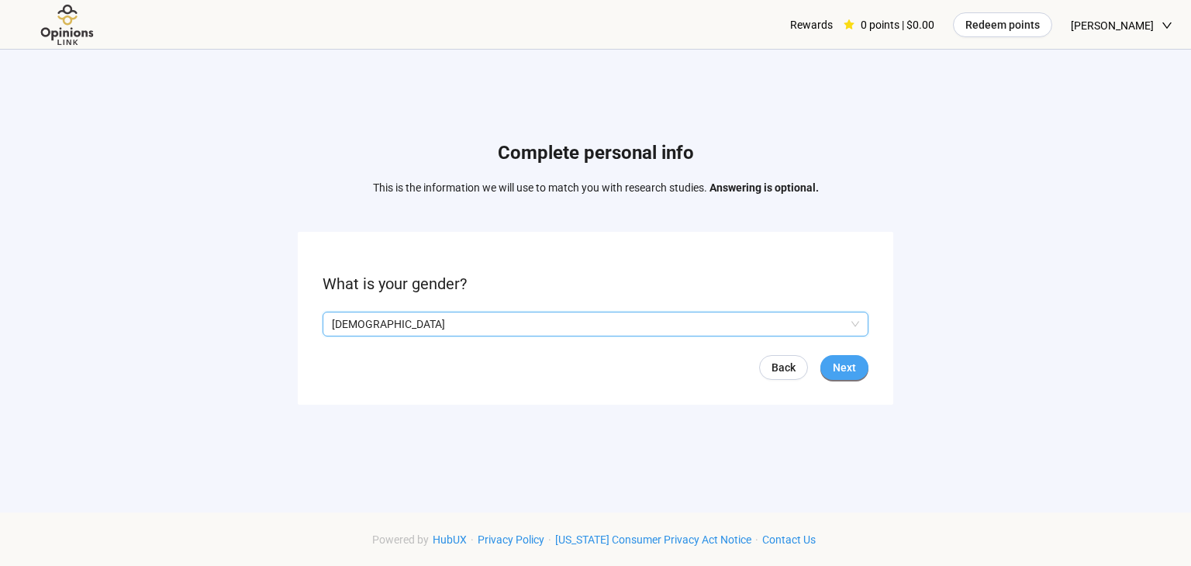
click at [846, 361] on span "Next" at bounding box center [844, 367] width 23 height 17
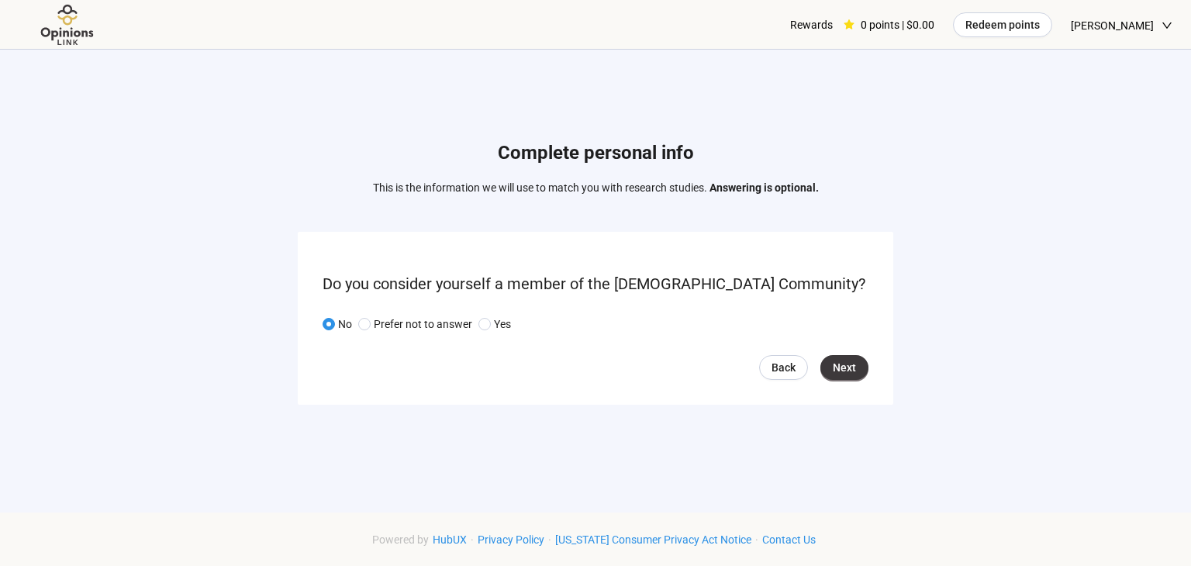
click at [839, 389] on form "Do you consider yourself a member of the [DEMOGRAPHIC_DATA] Community? No Prefe…" at bounding box center [596, 318] width 596 height 173
click at [854, 369] on span "Next" at bounding box center [844, 367] width 23 height 17
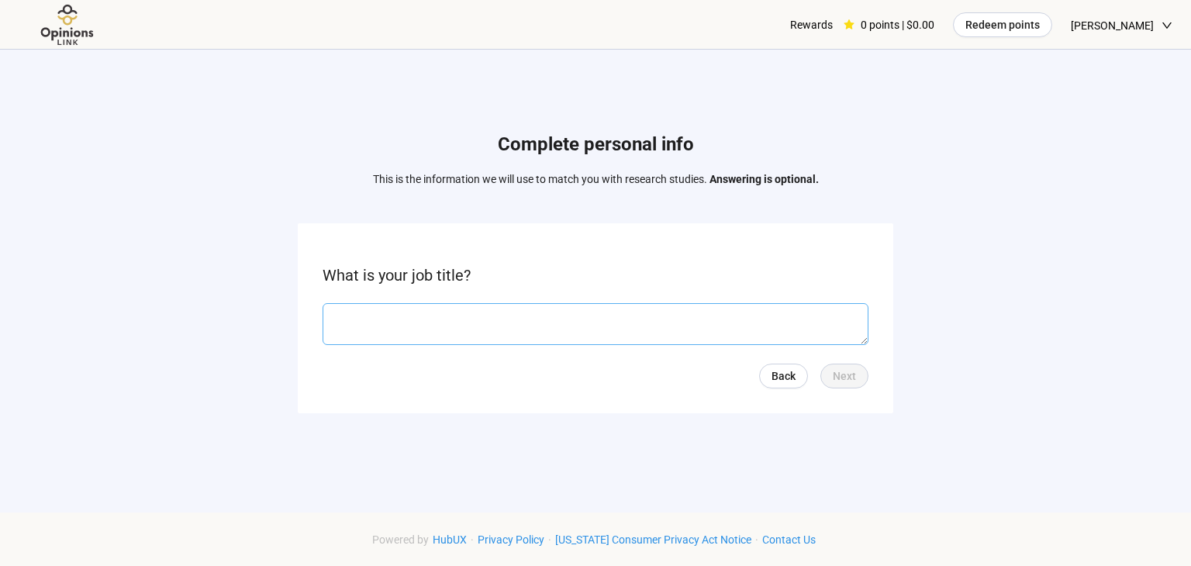
click at [342, 320] on textarea at bounding box center [596, 324] width 546 height 42
type textarea "*"
type textarea "*****"
click at [855, 381] on span "Next" at bounding box center [844, 376] width 23 height 17
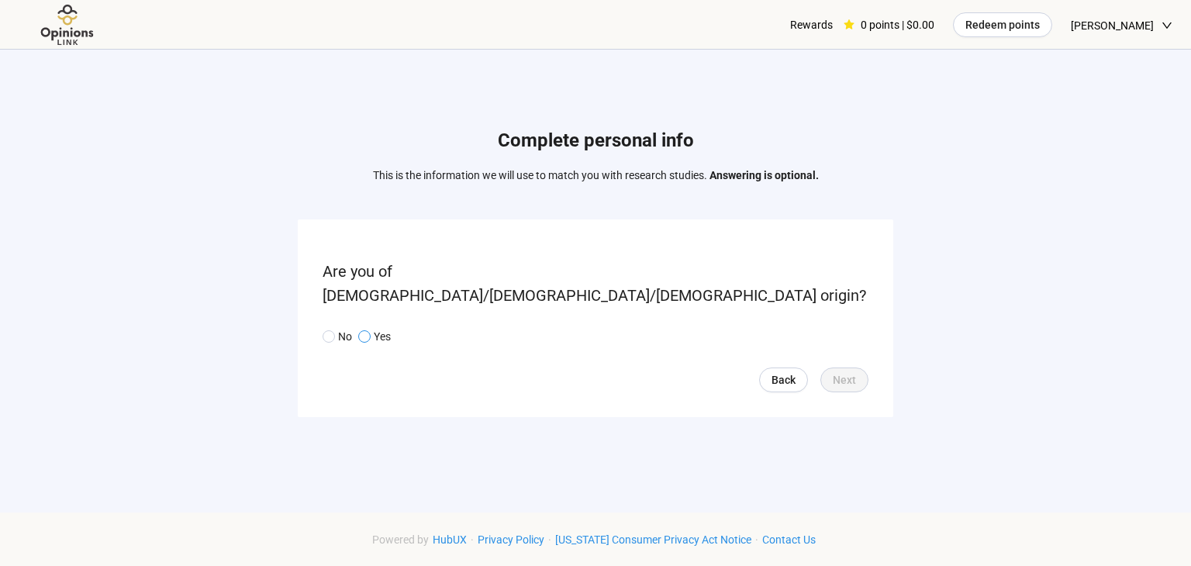
click at [379, 328] on p "Yes" at bounding box center [382, 336] width 17 height 17
click at [853, 371] on span "Next" at bounding box center [844, 379] width 23 height 17
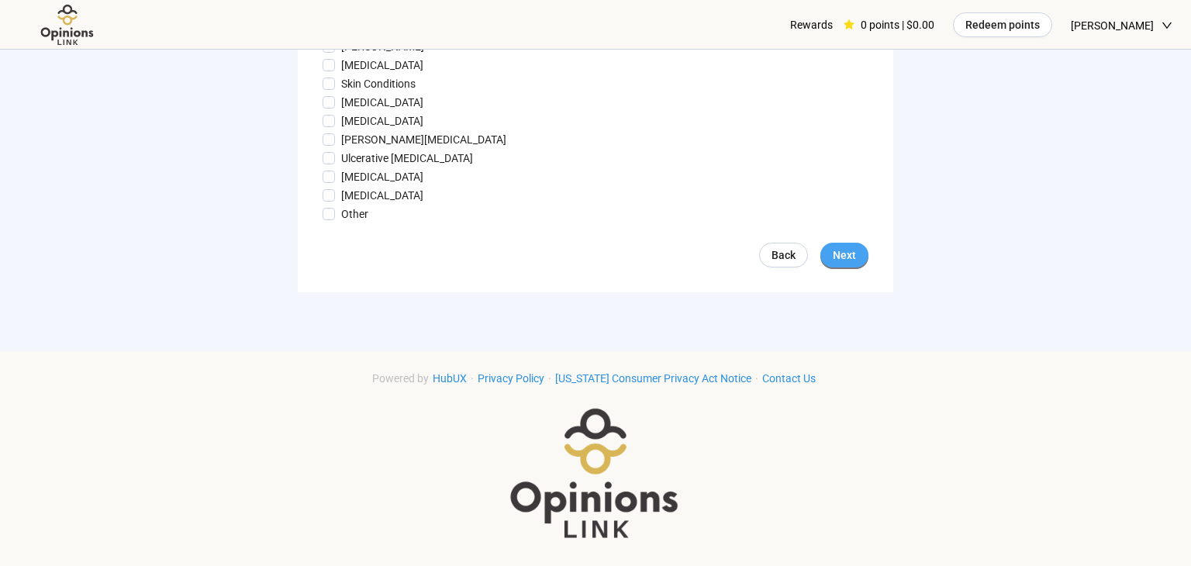
click at [844, 252] on span "Next" at bounding box center [844, 255] width 23 height 17
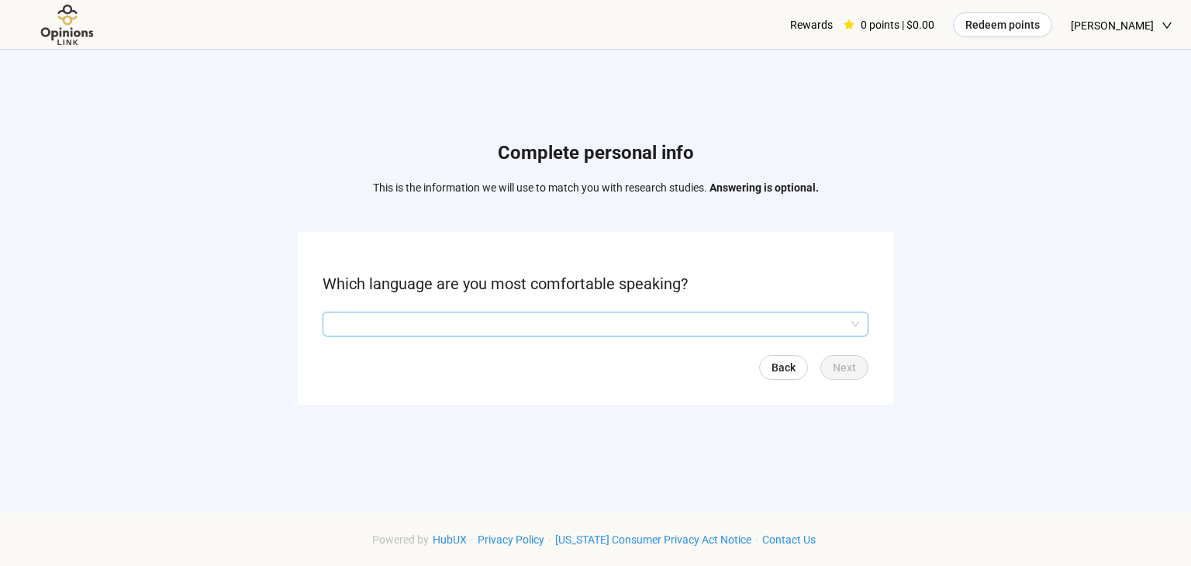
click at [332, 322] on input "search" at bounding box center [595, 324] width 527 height 23
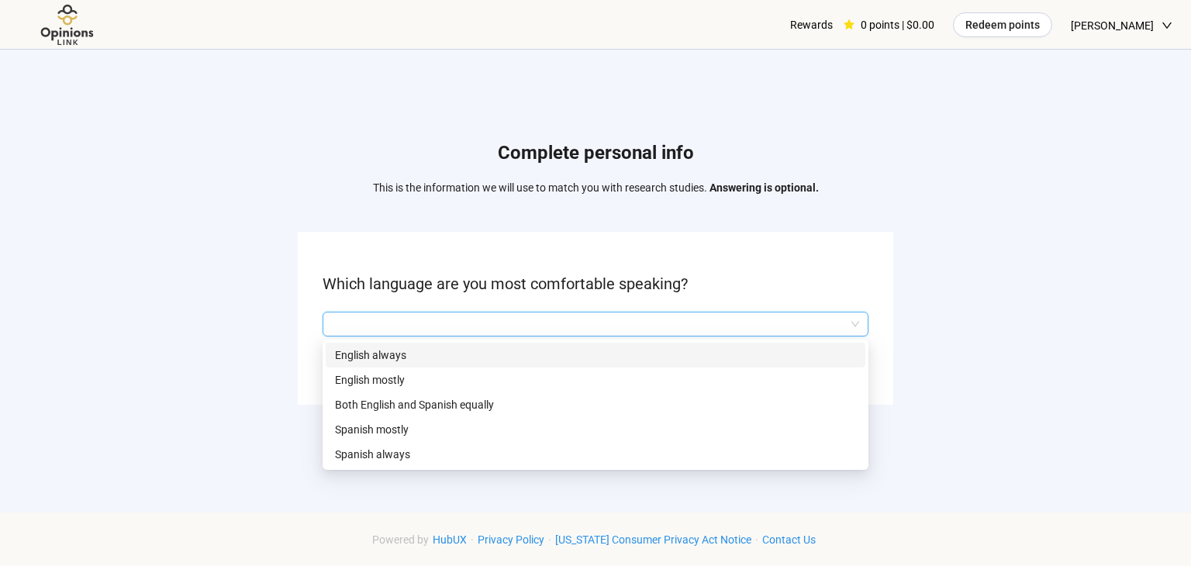
click at [332, 357] on div "English always" at bounding box center [596, 355] width 540 height 25
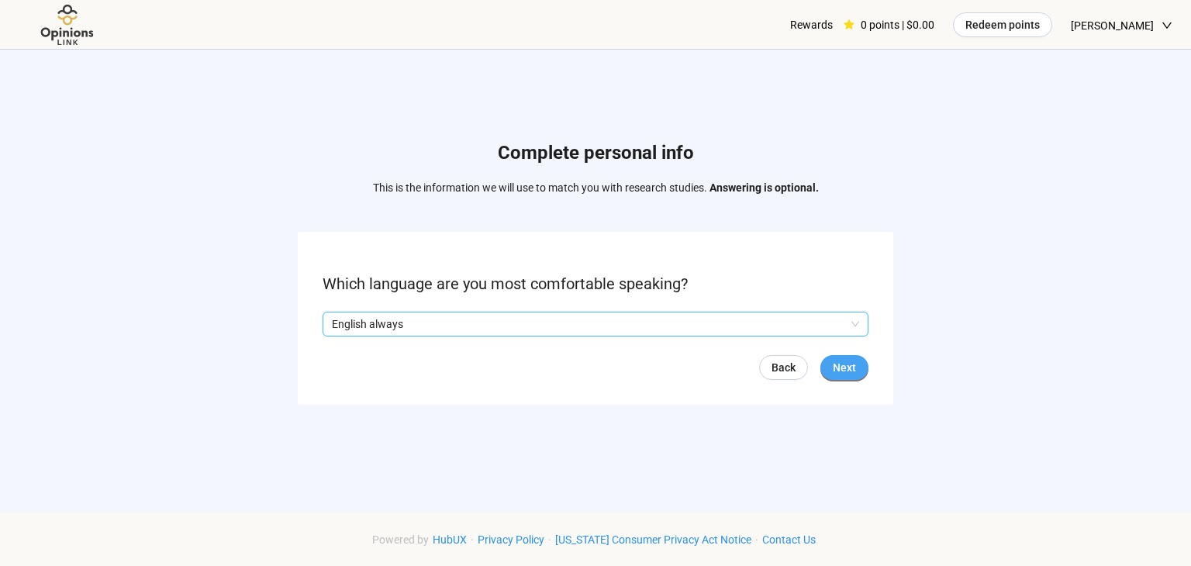
click at [845, 375] on button "Next" at bounding box center [845, 367] width 48 height 25
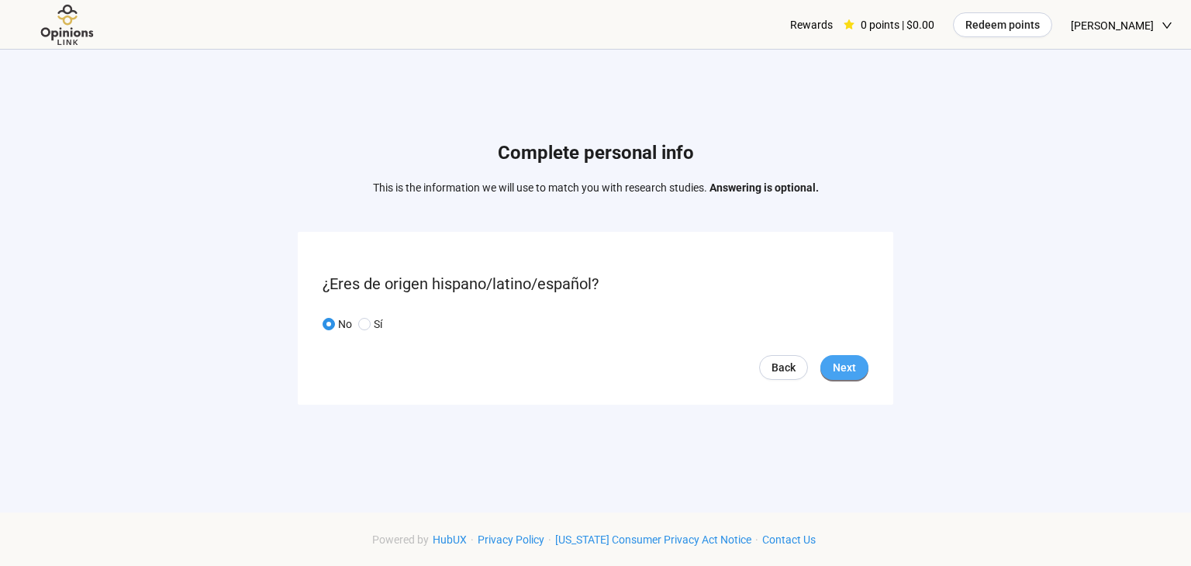
click at [859, 373] on button "Next" at bounding box center [845, 367] width 48 height 25
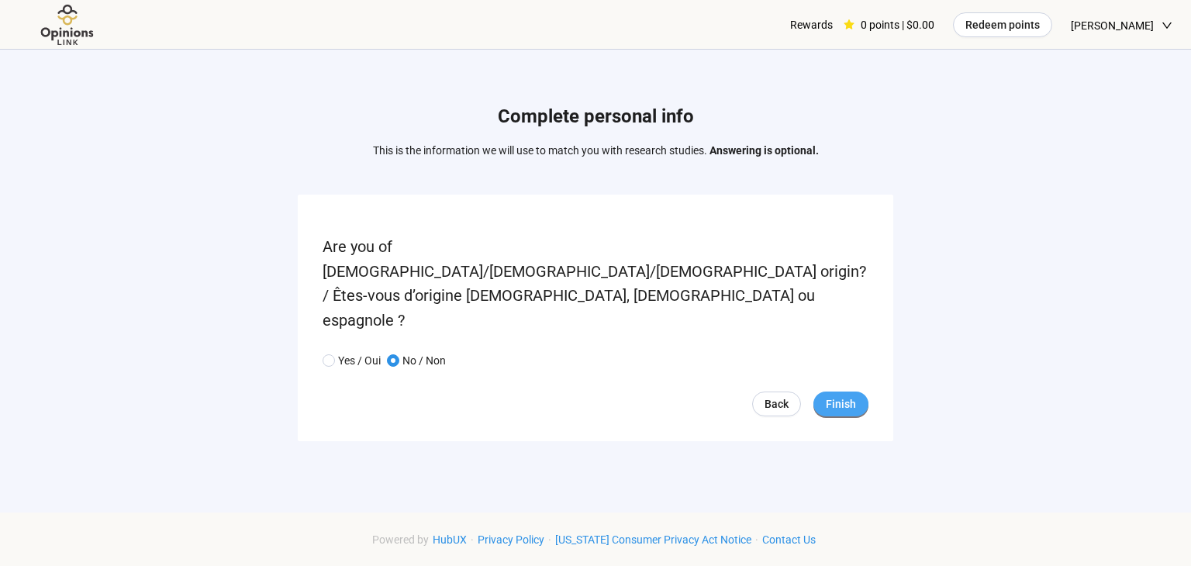
click at [845, 396] on span "Finish" at bounding box center [841, 404] width 30 height 17
